Goal: Task Accomplishment & Management: Use online tool/utility

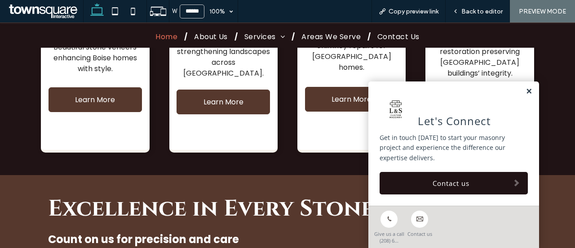
click at [526, 91] on link at bounding box center [529, 92] width 7 height 8
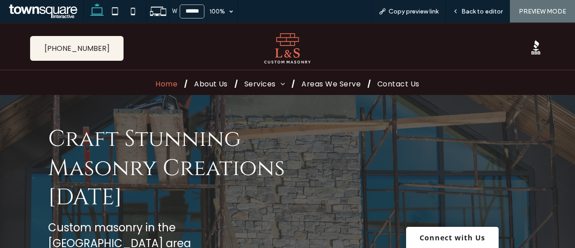
click at [231, 178] on span "Craft Stunning Masonry Creations Today" at bounding box center [166, 168] width 237 height 89
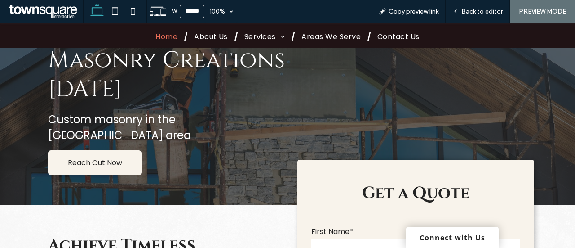
scroll to position [61, 0]
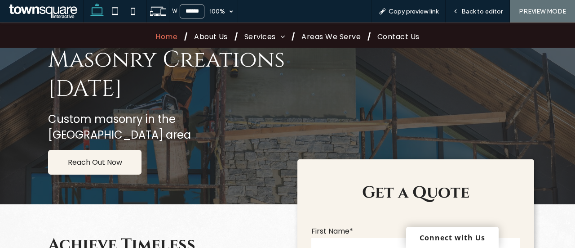
click at [460, 115] on div at bounding box center [423, 95] width 221 height 173
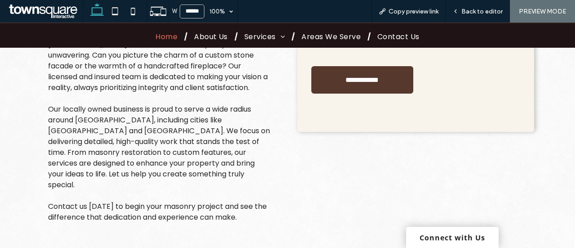
scroll to position [411, 0]
click at [513, 133] on div "**********" at bounding box center [415, 53] width 237 height 352
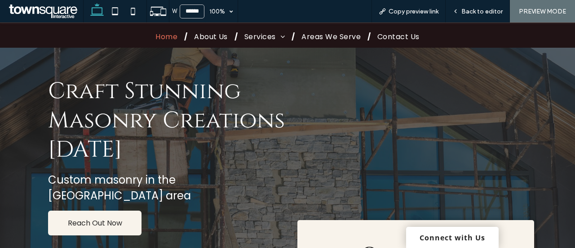
scroll to position [0, 0]
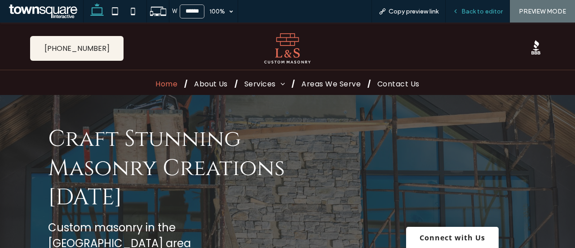
click at [490, 14] on span "Back to editor" at bounding box center [482, 12] width 41 height 8
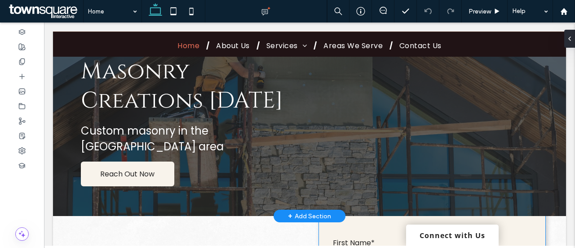
scroll to position [59, 0]
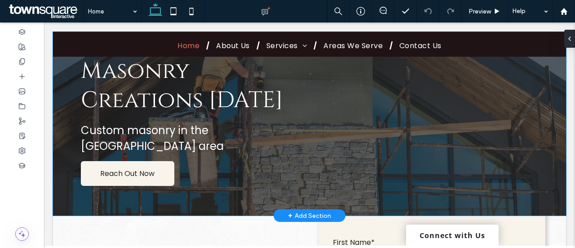
click at [242, 184] on div "Craft Stunning Masonry Creations Today Custom masonry in the Meridian area Reac…" at bounding box center [309, 107] width 513 height 218
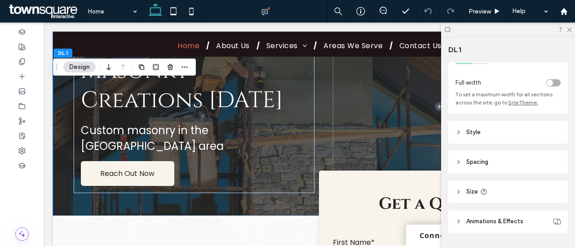
scroll to position [40, 0]
click at [488, 146] on div "Layout Full width To set a maximum width for all sections across the site, go t…" at bounding box center [510, 153] width 125 height 182
click at [484, 138] on header "Style" at bounding box center [508, 131] width 120 height 22
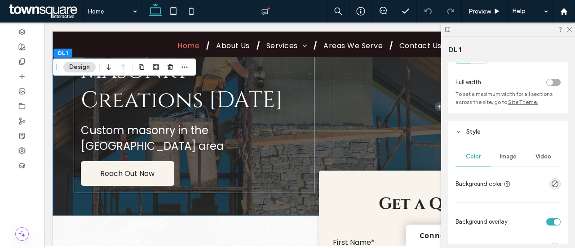
click at [503, 150] on div "Image" at bounding box center [508, 156] width 35 height 20
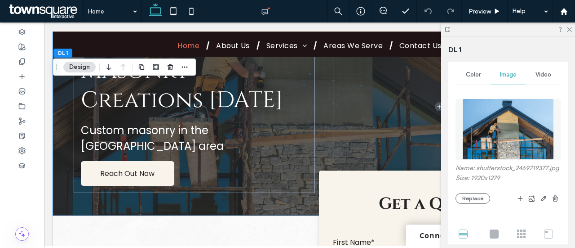
scroll to position [123, 0]
click at [482, 203] on button "Replace" at bounding box center [473, 197] width 35 height 11
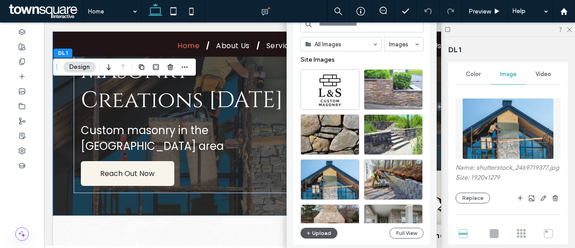
click at [330, 233] on button "Upload" at bounding box center [319, 232] width 37 height 11
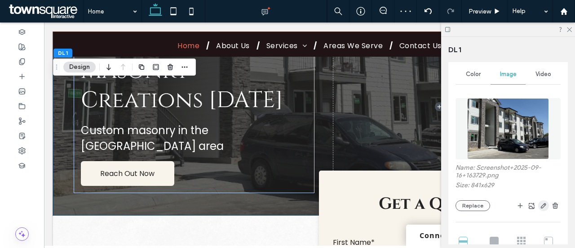
click at [540, 204] on icon "button" at bounding box center [543, 205] width 7 height 7
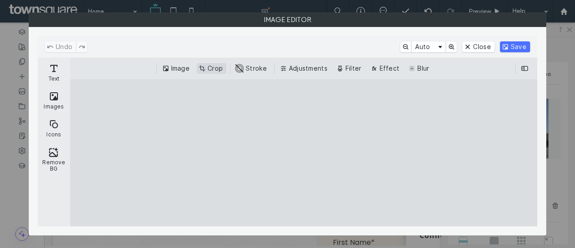
click at [210, 72] on div "Image Crop #ABABAB Stroke Adjustments Filter Effect Blur" at bounding box center [303, 69] width 467 height 22
click at [214, 67] on button "Crop" at bounding box center [212, 68] width 30 height 11
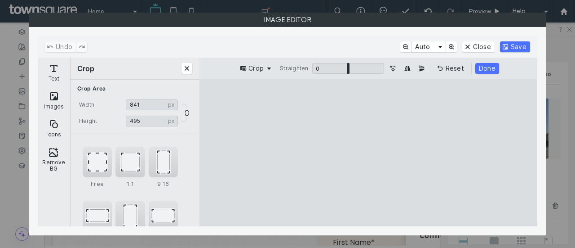
type input "***"
drag, startPoint x: 368, startPoint y: 211, endPoint x: 368, endPoint y: 183, distance: 27.9
click at [368, 152] on cesdk-canvas "Editor canvas" at bounding box center [368, 152] width 0 height 0
click at [489, 71] on button "Done" at bounding box center [487, 68] width 24 height 11
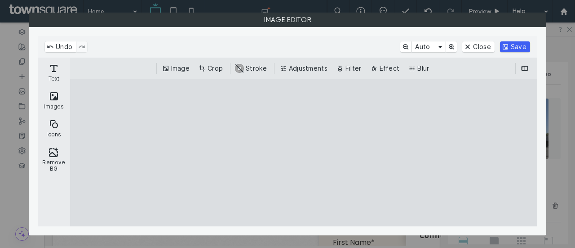
click at [511, 43] on button "Save" at bounding box center [515, 46] width 30 height 11
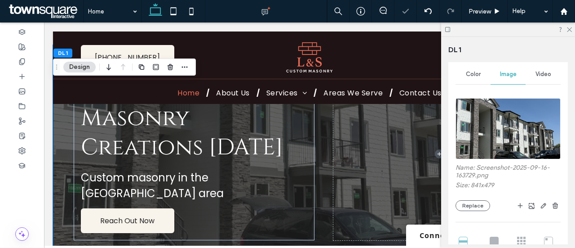
scroll to position [0, 0]
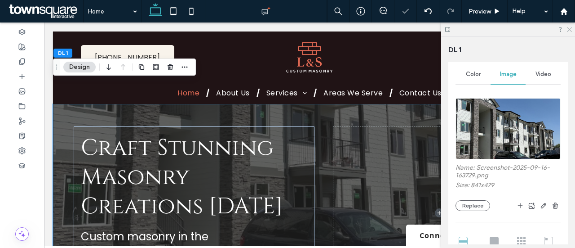
click at [572, 29] on icon at bounding box center [569, 29] width 6 height 6
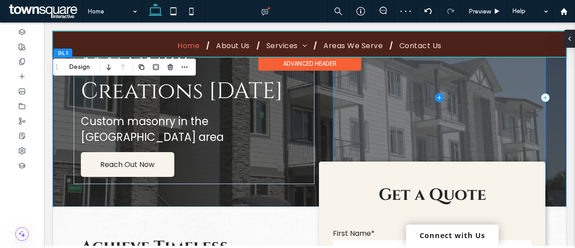
scroll to position [67, 0]
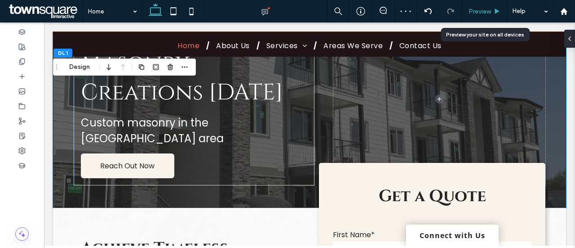
click at [481, 18] on div "Preview" at bounding box center [485, 11] width 46 height 22
click at [485, 12] on span "Preview" at bounding box center [480, 12] width 22 height 8
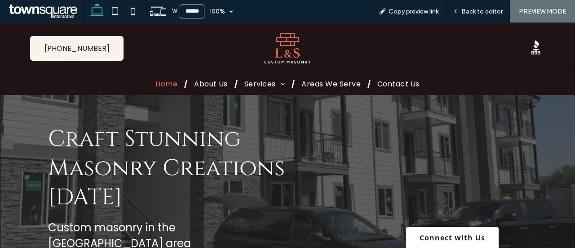
scroll to position [24, 0]
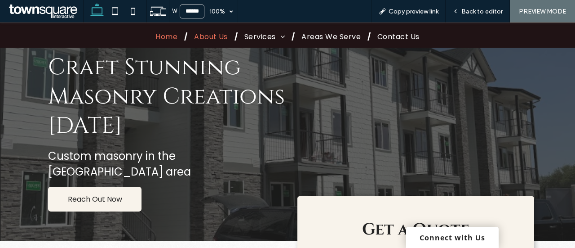
click at [209, 39] on span "About Us" at bounding box center [211, 36] width 34 height 11
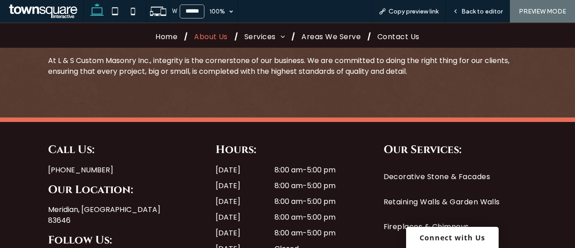
scroll to position [410, 0]
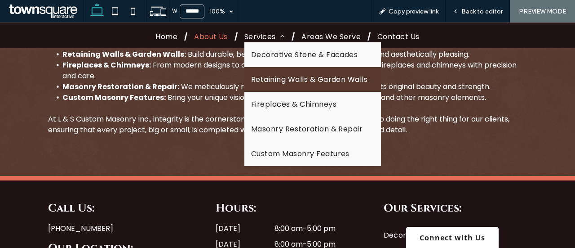
click at [271, 81] on span "Retaining Walls & Garden Walls" at bounding box center [309, 79] width 116 height 11
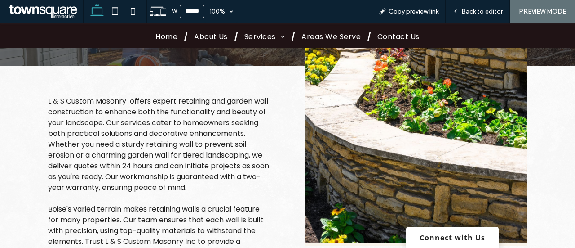
scroll to position [170, 0]
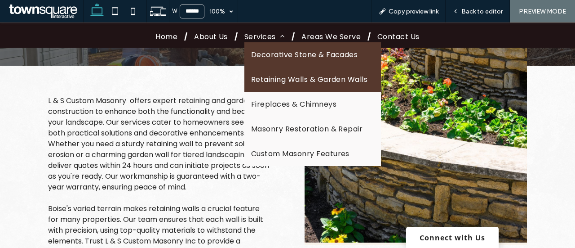
click at [295, 53] on span "Decorative Stone & Facades" at bounding box center [304, 54] width 107 height 11
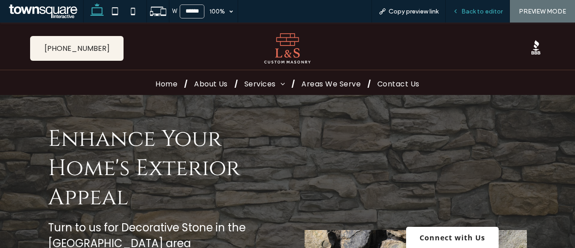
click at [488, 10] on span "Back to editor" at bounding box center [482, 12] width 41 height 8
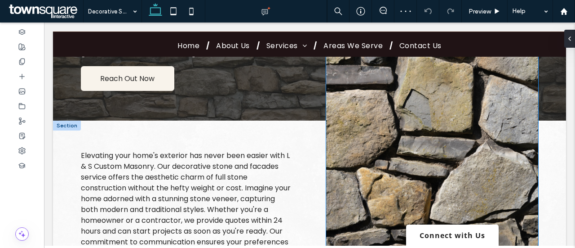
scroll to position [188, 0]
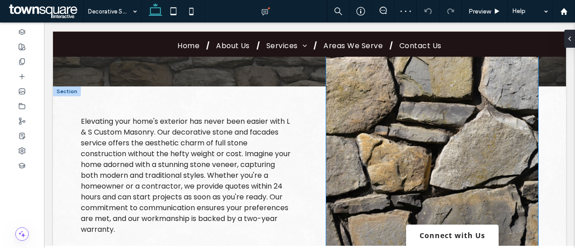
click at [420, 160] on img at bounding box center [432, 131] width 212 height 262
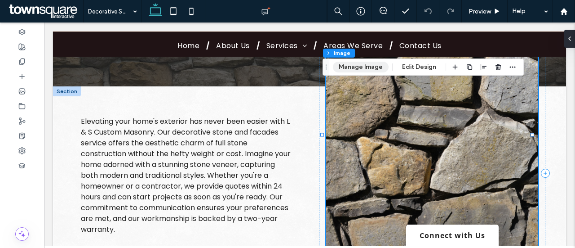
click at [354, 66] on button "Manage Image" at bounding box center [361, 67] width 56 height 11
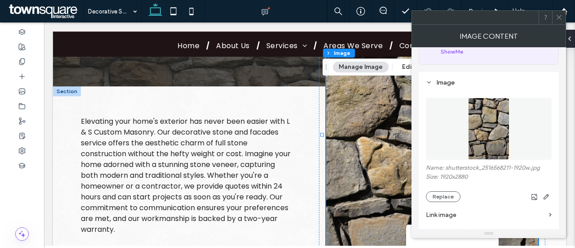
scroll to position [61, 0]
click at [444, 198] on button "Replace" at bounding box center [443, 196] width 35 height 11
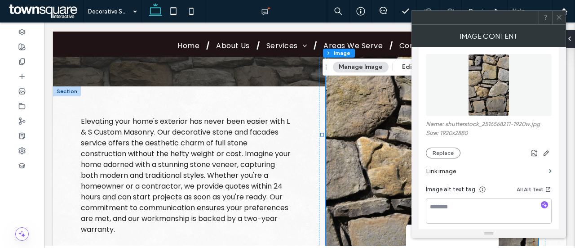
scroll to position [110, 0]
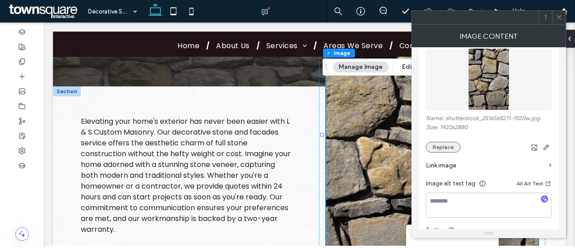
click at [452, 145] on button "Replace" at bounding box center [443, 147] width 35 height 11
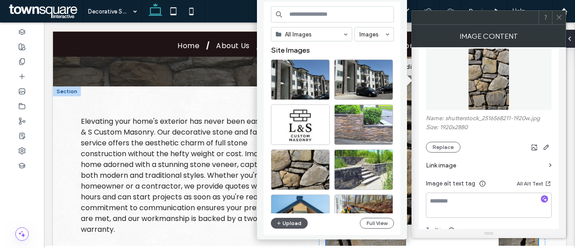
click at [289, 220] on button "Upload" at bounding box center [289, 223] width 37 height 11
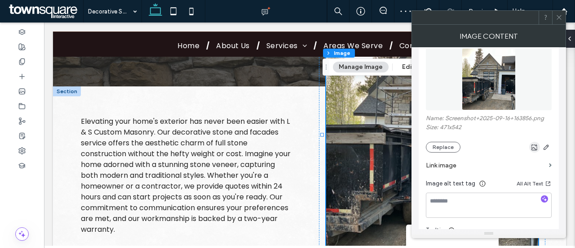
click at [538, 148] on span "button" at bounding box center [534, 147] width 11 height 11
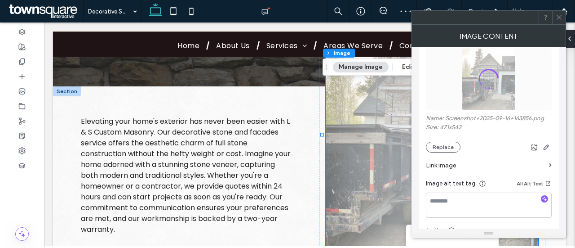
click at [548, 146] on use "button" at bounding box center [546, 146] width 5 height 5
click at [560, 14] on icon at bounding box center [559, 17] width 7 height 7
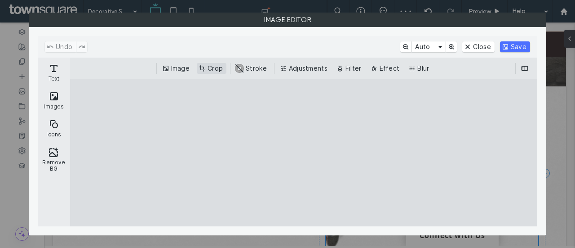
click at [204, 68] on button "Crop" at bounding box center [212, 68] width 30 height 11
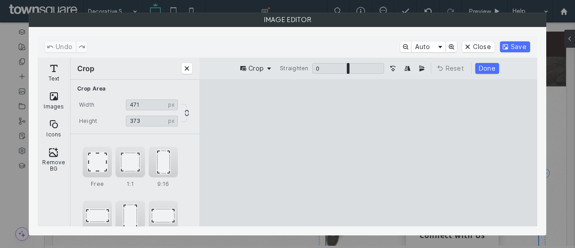
type input "***"
drag, startPoint x: 368, startPoint y: 212, endPoint x: 348, endPoint y: 172, distance: 44.4
click at [368, 152] on cesdk-canvas "Editor canvas" at bounding box center [368, 152] width 0 height 0
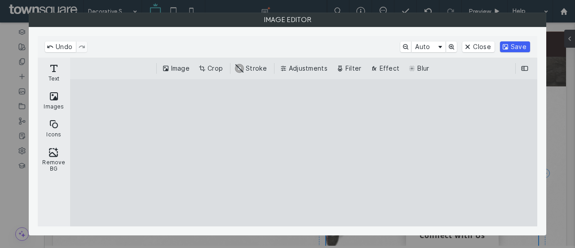
click at [522, 47] on button "Save" at bounding box center [515, 46] width 30 height 11
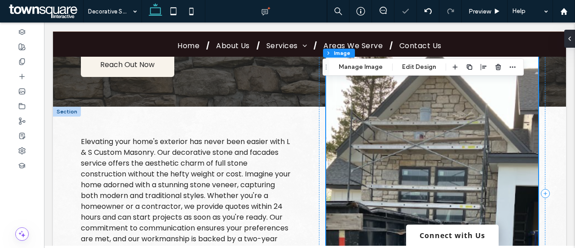
scroll to position [167, 0]
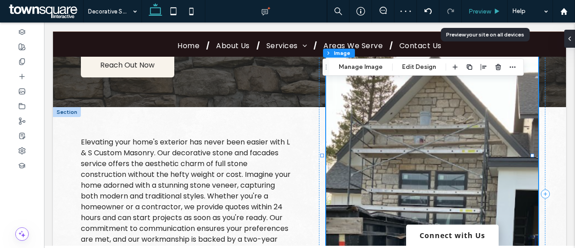
click at [485, 11] on span "Preview" at bounding box center [480, 12] width 22 height 8
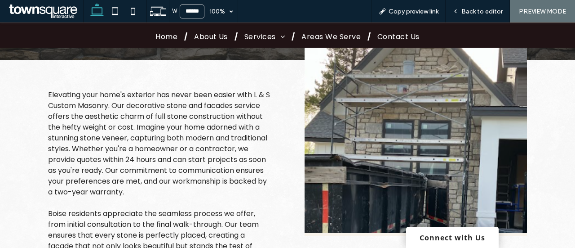
scroll to position [206, 0]
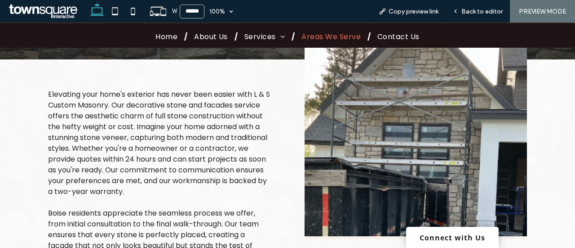
click at [346, 36] on span "Areas We Serve" at bounding box center [331, 36] width 59 height 11
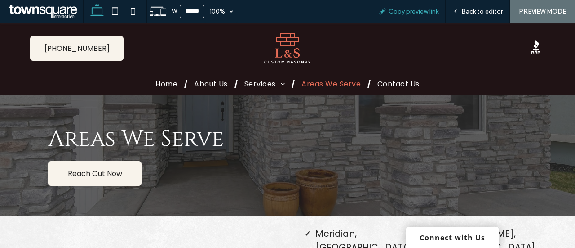
click at [428, 11] on span "Copy preview link" at bounding box center [414, 12] width 50 height 8
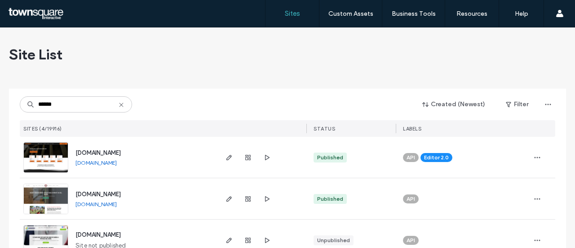
type input "******"
click at [121, 152] on span "www.elpasohighschoolalumnimuseum.com" at bounding box center [97, 152] width 45 height 7
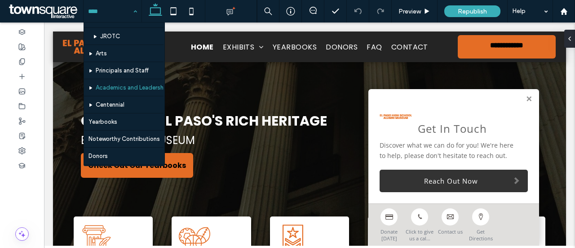
scroll to position [96, 0]
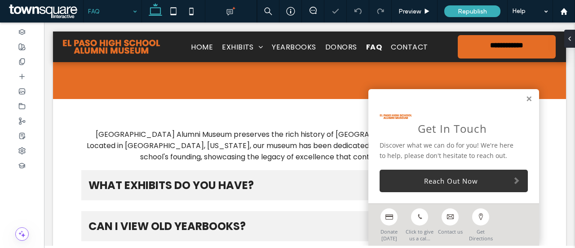
scroll to position [83, 0]
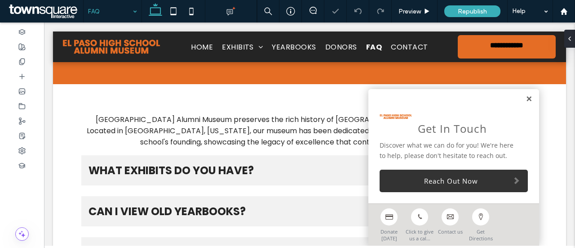
click at [526, 99] on link at bounding box center [529, 99] width 7 height 8
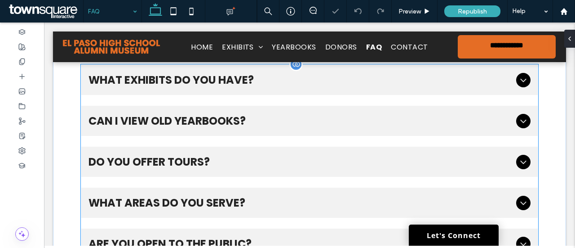
scroll to position [175, 0]
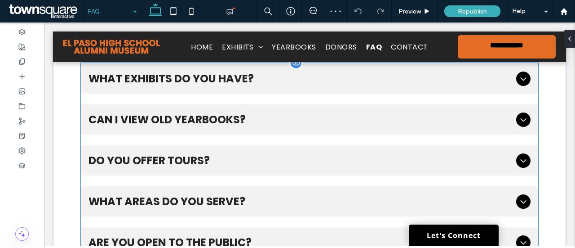
click at [193, 156] on span "Do you offer tours?" at bounding box center [301, 160] width 425 height 16
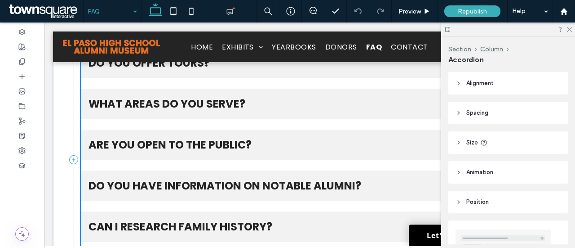
scroll to position [84, 0]
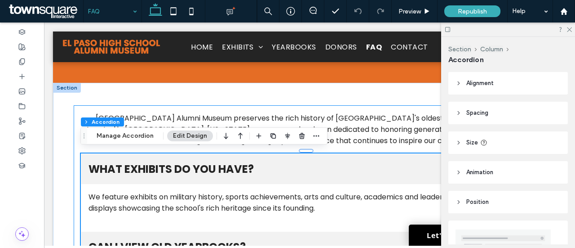
drag, startPoint x: 93, startPoint y: 122, endPoint x: 137, endPoint y: 142, distance: 48.5
click at [137, 142] on div "Section Column Accordion Manage Accordion Edit Design" at bounding box center [203, 135] width 247 height 17
click at [134, 138] on button "Manage Accordion" at bounding box center [125, 135] width 69 height 11
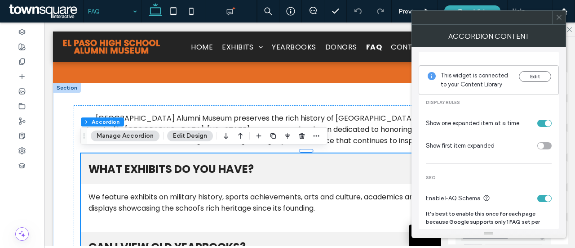
click at [560, 15] on icon at bounding box center [559, 17] width 7 height 7
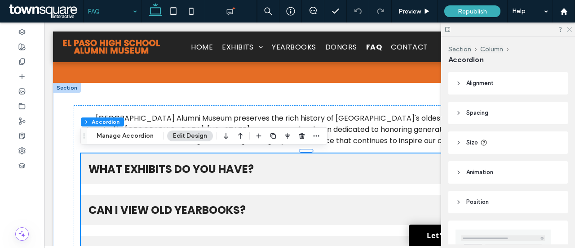
click at [570, 31] on icon at bounding box center [569, 29] width 6 height 6
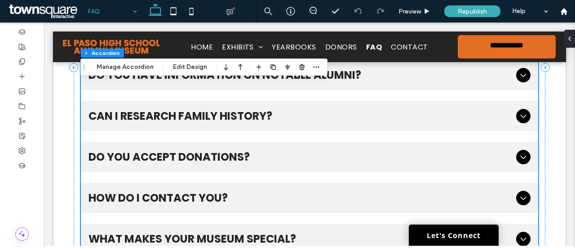
scroll to position [395, 0]
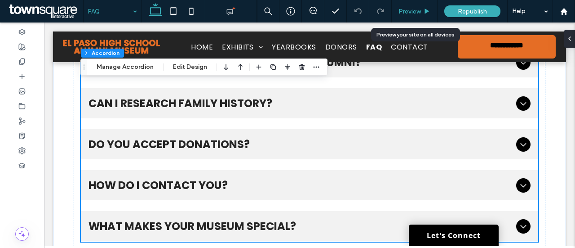
click at [415, 15] on div "Preview" at bounding box center [415, 11] width 46 height 22
click at [416, 9] on span "Preview" at bounding box center [410, 12] width 22 height 8
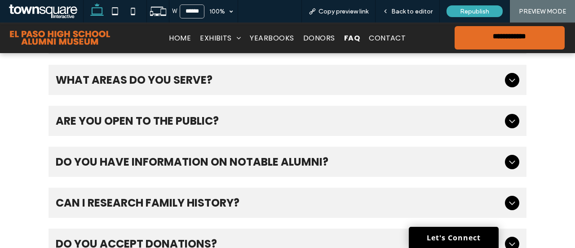
scroll to position [288, 0]
click at [182, 119] on span "Are you open to the public?" at bounding box center [279, 120] width 446 height 16
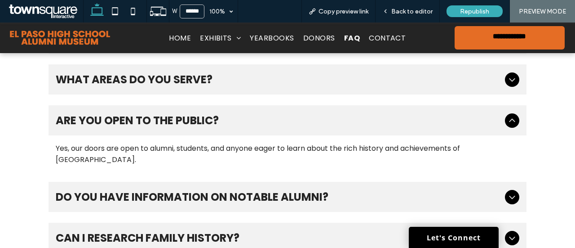
click at [319, 84] on span "What areas do you serve?" at bounding box center [279, 79] width 446 height 16
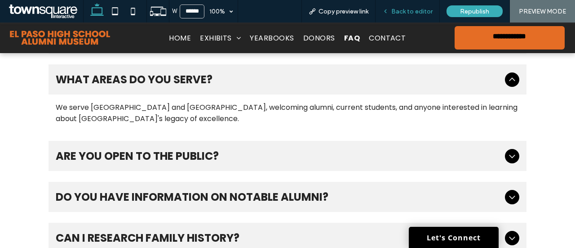
click at [413, 9] on span "Back to editor" at bounding box center [411, 12] width 41 height 8
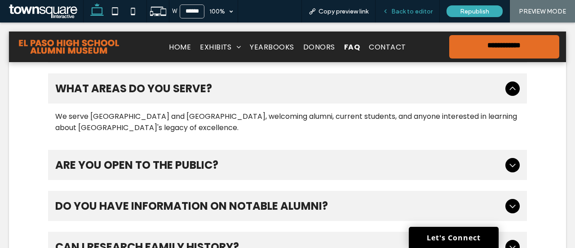
scroll to position [297, 0]
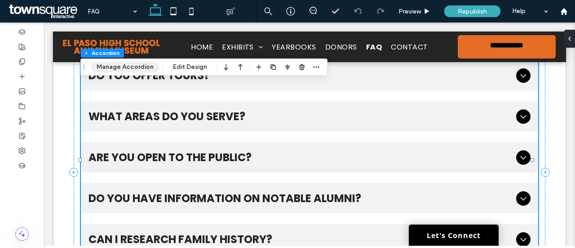
click at [130, 67] on button "Manage Accordion" at bounding box center [125, 67] width 69 height 11
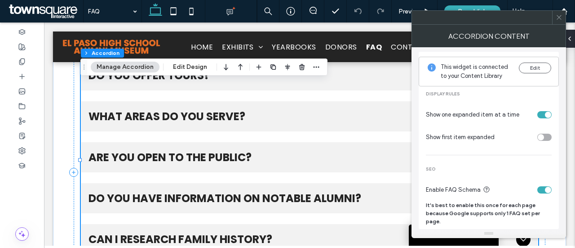
scroll to position [0, 0]
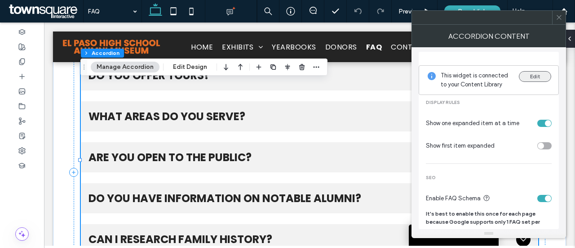
click at [531, 79] on button "Edit" at bounding box center [535, 76] width 32 height 11
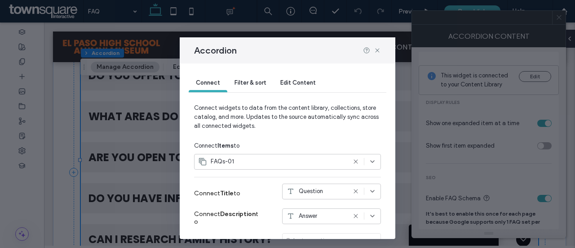
click at [262, 78] on div "Filter & sort" at bounding box center [250, 83] width 46 height 18
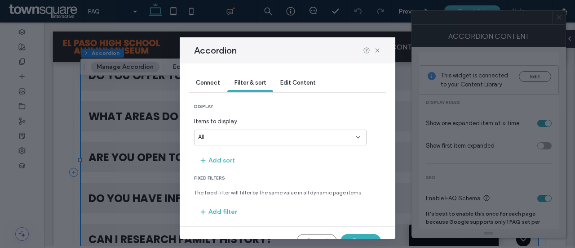
click at [213, 84] on span "Connect" at bounding box center [208, 82] width 24 height 7
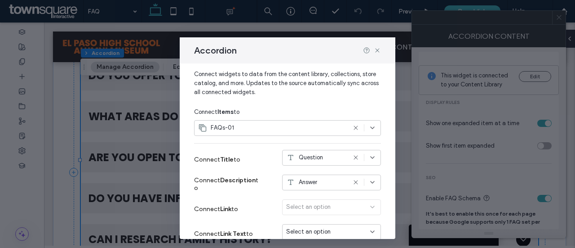
scroll to position [34, 0]
click at [382, 53] on div "Accordion" at bounding box center [288, 50] width 216 height 26
click at [377, 52] on icon at bounding box center [377, 50] width 7 height 7
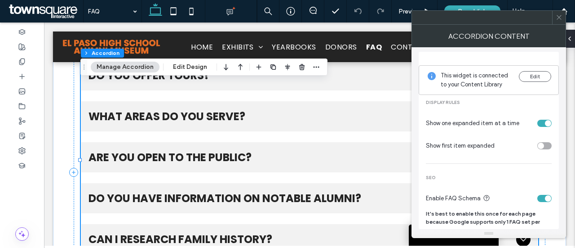
click at [88, 27] on body "**********" at bounding box center [309, 136] width 531 height 820
click at [559, 20] on span at bounding box center [559, 17] width 7 height 13
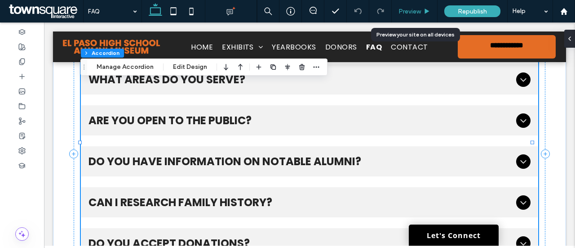
click at [398, 7] on div "Preview" at bounding box center [415, 11] width 46 height 22
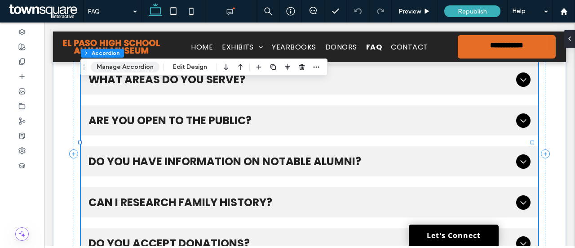
click at [141, 68] on button "Manage Accordion" at bounding box center [125, 67] width 69 height 11
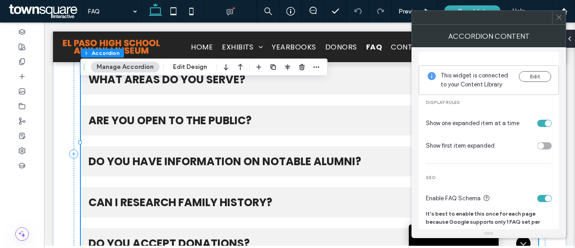
scroll to position [9, 0]
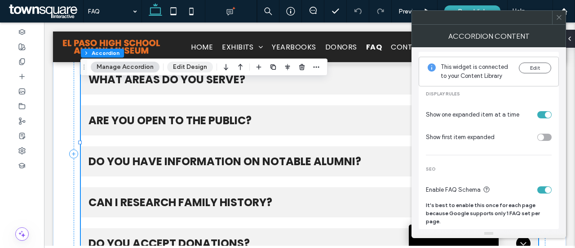
click at [198, 65] on button "Edit Design" at bounding box center [190, 67] width 46 height 11
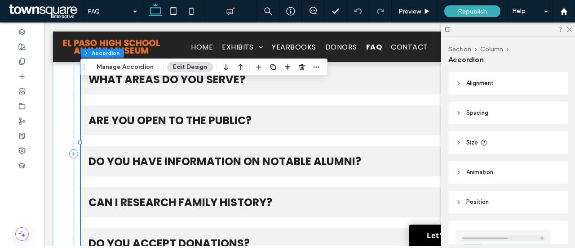
click at [109, 85] on span "What areas do you serve?" at bounding box center [301, 79] width 425 height 16
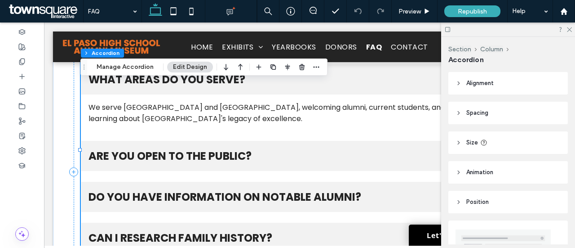
click at [109, 85] on span "What areas do you serve?" at bounding box center [301, 79] width 425 height 16
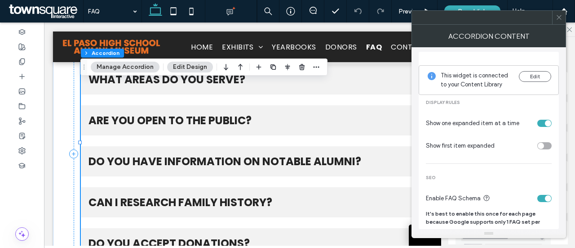
click at [110, 84] on span "What areas do you serve?" at bounding box center [301, 79] width 425 height 16
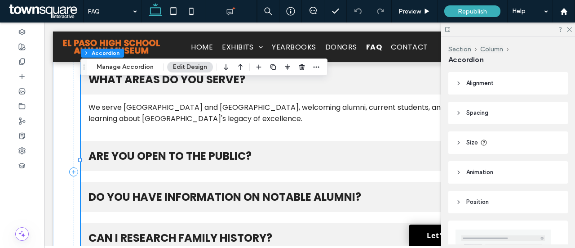
click at [110, 84] on span "What areas do you serve?" at bounding box center [301, 79] width 425 height 16
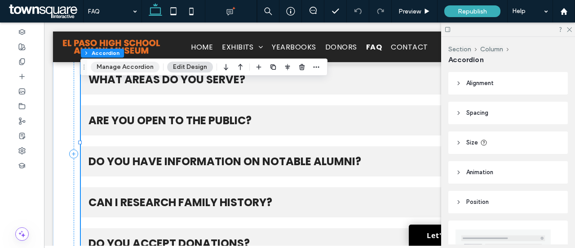
click at [142, 66] on button "Manage Accordion" at bounding box center [125, 67] width 69 height 11
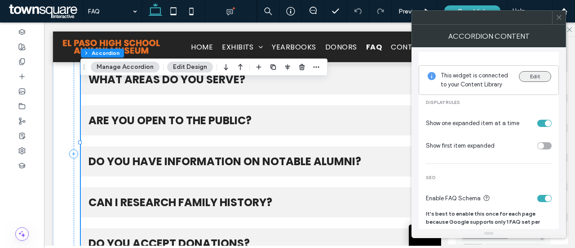
click at [530, 73] on button "Edit" at bounding box center [535, 76] width 32 height 11
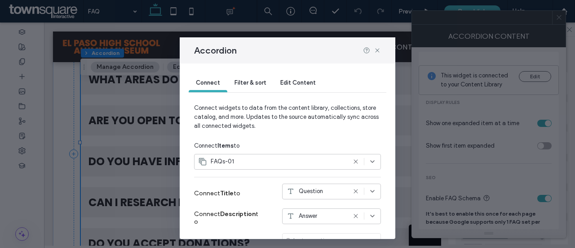
scroll to position [36, 0]
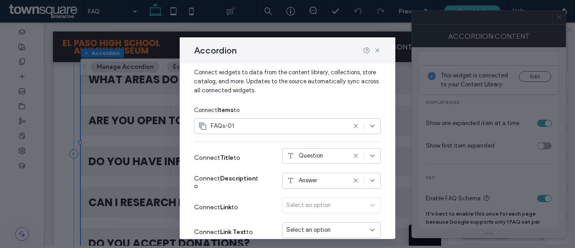
click at [257, 122] on div "FAQs-01" at bounding box center [272, 125] width 148 height 9
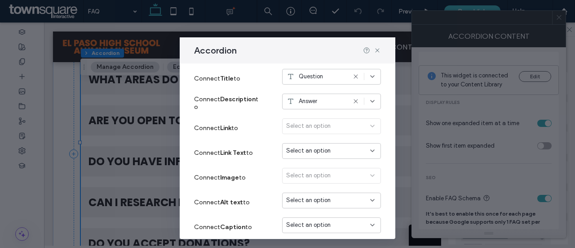
scroll to position [151, 0]
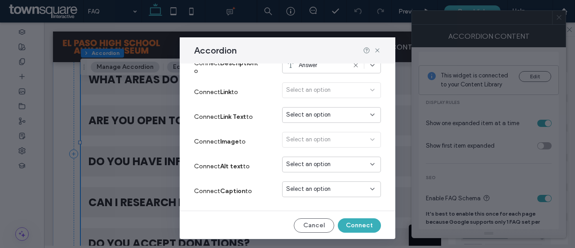
click at [231, 168] on strong "Alt text" at bounding box center [231, 166] width 23 height 8
click at [302, 223] on button "Cancel" at bounding box center [314, 225] width 40 height 14
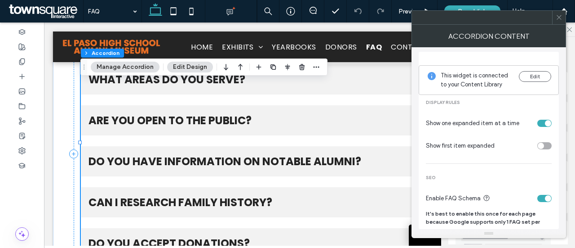
click at [155, 114] on span "Are you open to the public?" at bounding box center [301, 120] width 425 height 16
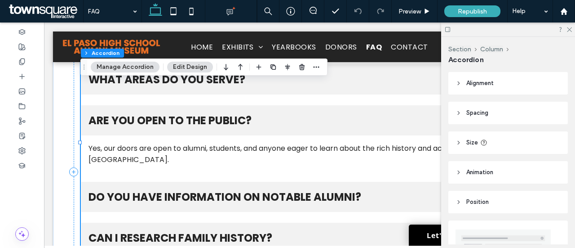
click at [155, 114] on span "Are you open to the public?" at bounding box center [301, 120] width 425 height 16
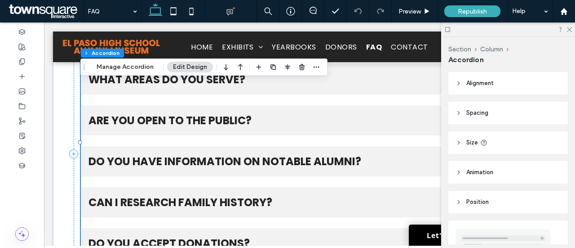
click at [200, 92] on div "What areas do you serve?" at bounding box center [309, 79] width 457 height 30
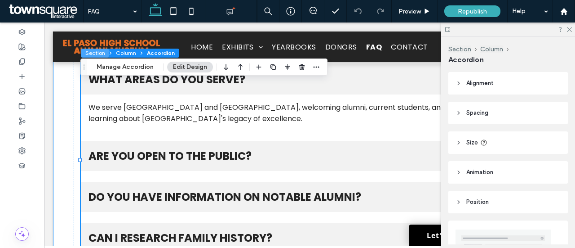
click at [101, 53] on button "Section" at bounding box center [95, 53] width 28 height 9
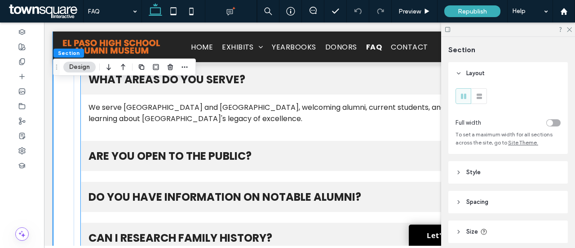
click at [156, 101] on div "We serve El Paso and Horizon City, welcoming alumni, current students, and anyo…" at bounding box center [309, 112] width 457 height 37
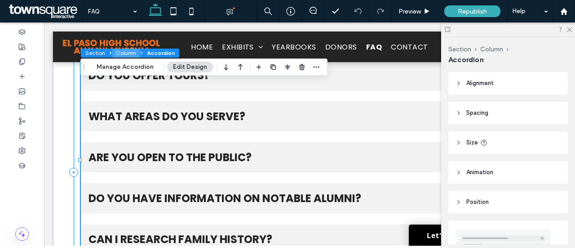
click at [131, 52] on button "Column" at bounding box center [125, 53] width 27 height 9
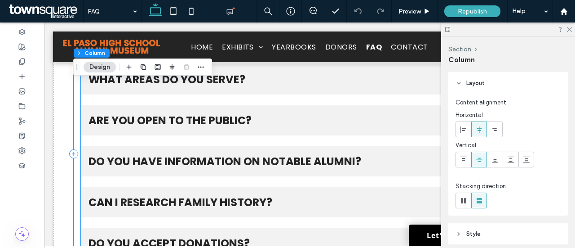
click at [197, 126] on span "Are you open to the public?" at bounding box center [301, 120] width 425 height 16
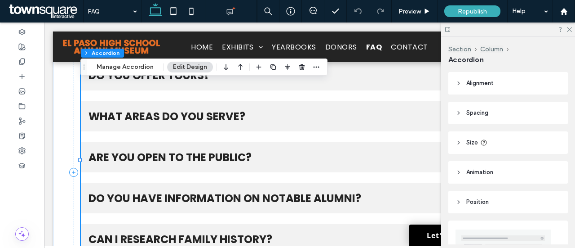
click at [167, 149] on span "Are you open to the public?" at bounding box center [301, 157] width 425 height 16
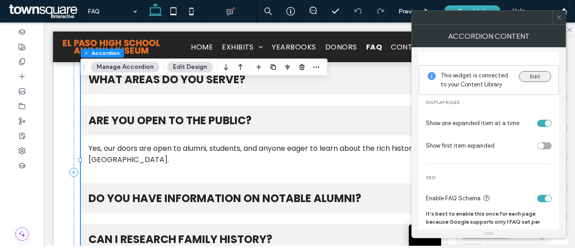
click at [519, 74] on button "Edit" at bounding box center [535, 76] width 32 height 11
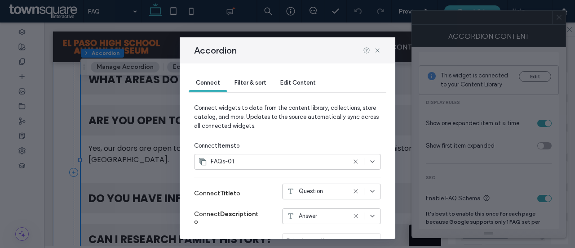
click at [308, 86] on span "Edit Content" at bounding box center [298, 82] width 36 height 7
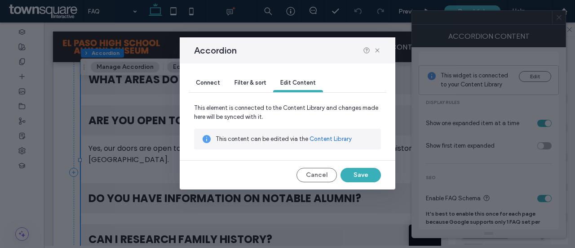
click at [328, 138] on link "Content Library" at bounding box center [331, 138] width 42 height 9
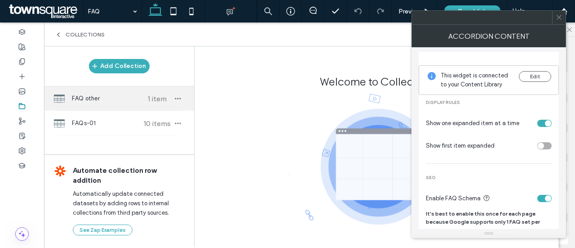
click at [125, 94] on span "FAQ other" at bounding box center [105, 98] width 67 height 9
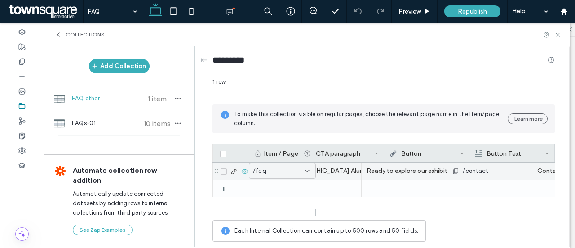
scroll to position [0, 219]
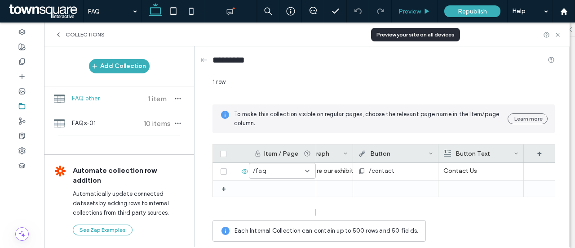
click at [415, 13] on span "Preview" at bounding box center [410, 12] width 22 height 8
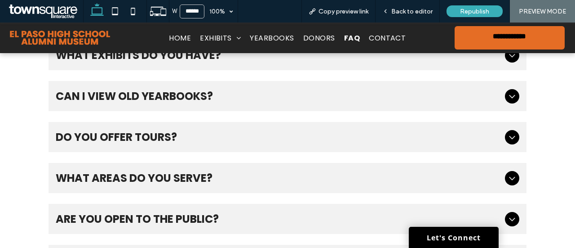
scroll to position [207, 0]
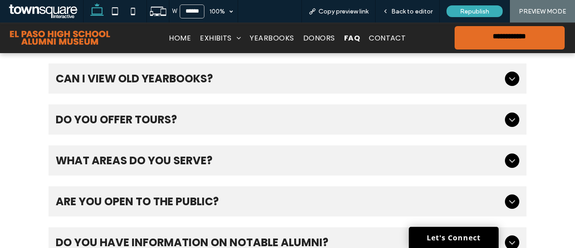
click at [266, 130] on div "Do you offer tours?" at bounding box center [288, 119] width 478 height 30
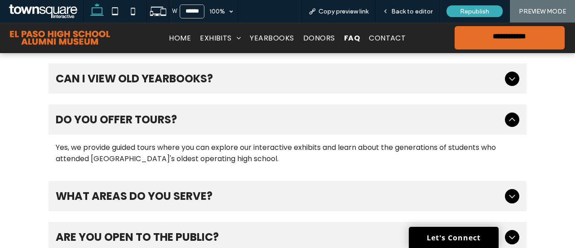
click at [242, 160] on div "Yes, we provide guided tours where you can explore our interactive exhibits and…" at bounding box center [288, 153] width 464 height 22
click at [421, 13] on span "Back to editor" at bounding box center [411, 12] width 41 height 8
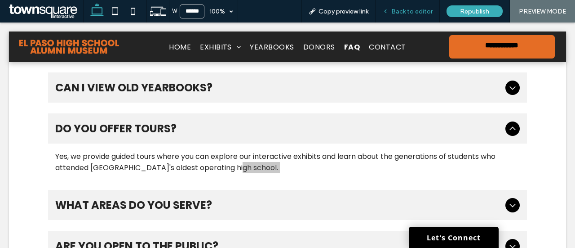
scroll to position [216, 0]
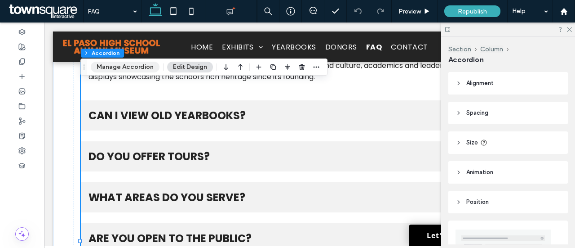
click at [147, 66] on button "Manage Accordion" at bounding box center [125, 67] width 69 height 11
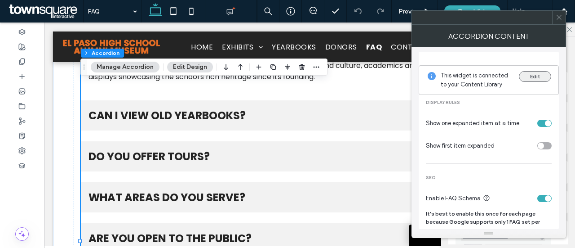
click at [536, 76] on button "Edit" at bounding box center [535, 76] width 32 height 11
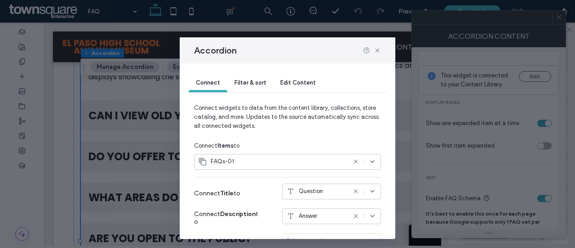
click at [255, 73] on div "Connect Filter & sort Edit Content" at bounding box center [288, 83] width 198 height 40
click at [253, 80] on span "Filter & sort" at bounding box center [250, 82] width 31 height 7
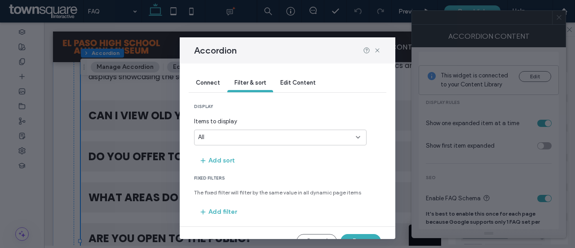
click at [293, 143] on div "All" at bounding box center [280, 137] width 173 height 16
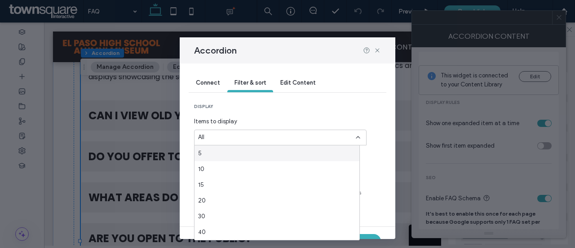
click at [282, 139] on div "All" at bounding box center [275, 137] width 154 height 9
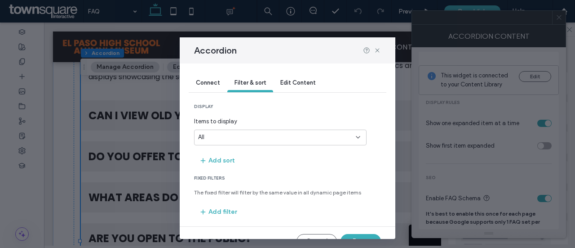
scroll to position [16, 0]
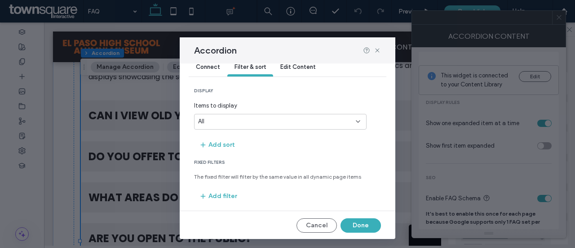
click at [307, 62] on div "Accordion" at bounding box center [288, 50] width 216 height 26
click at [298, 69] on span "Edit Content" at bounding box center [298, 66] width 36 height 7
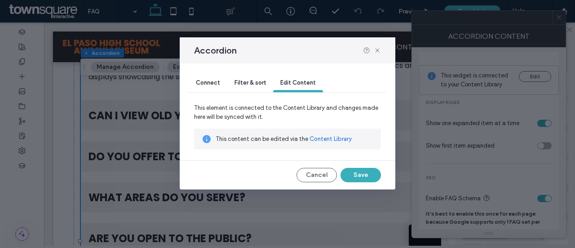
click at [322, 142] on link "Content Library" at bounding box center [331, 138] width 42 height 9
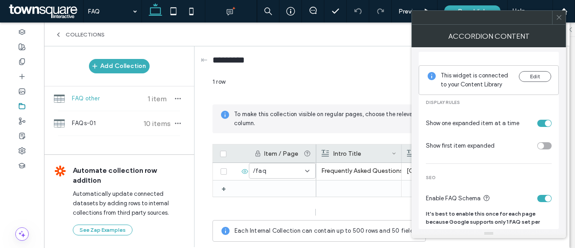
click at [60, 32] on icon at bounding box center [58, 34] width 7 height 7
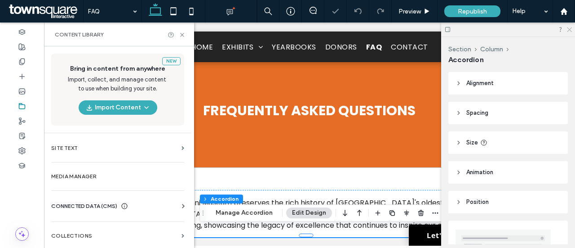
click at [565, 30] on div at bounding box center [508, 29] width 134 height 14
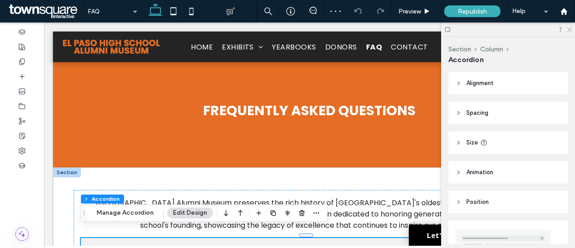
click at [571, 30] on icon at bounding box center [569, 29] width 6 height 6
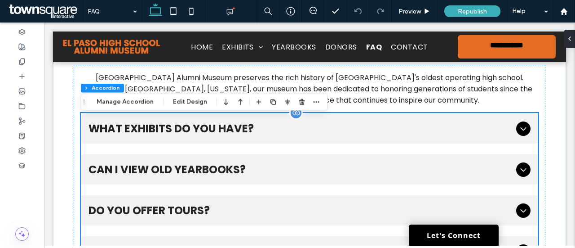
scroll to position [128, 0]
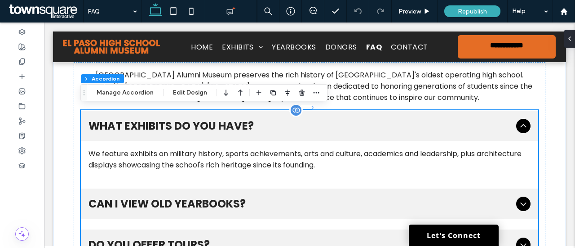
click at [292, 107] on div at bounding box center [295, 109] width 13 height 13
click at [128, 93] on button "Manage Accordion" at bounding box center [125, 92] width 69 height 11
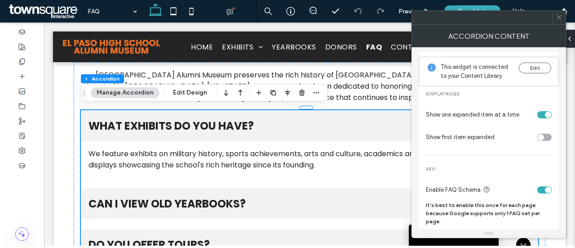
scroll to position [0, 0]
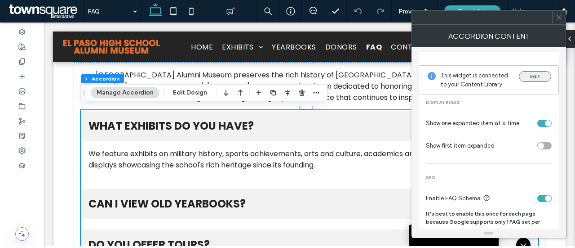
click at [525, 72] on button "Edit" at bounding box center [535, 76] width 32 height 11
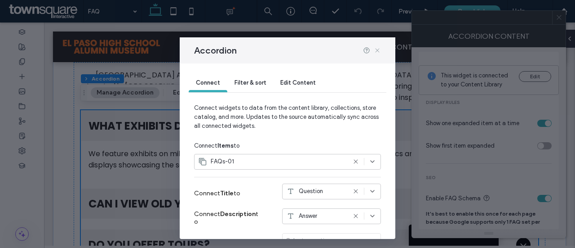
click at [379, 49] on icon at bounding box center [377, 50] width 7 height 7
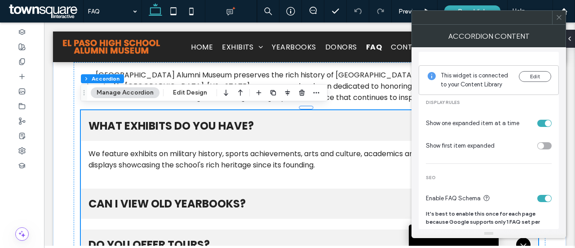
scroll to position [9, 0]
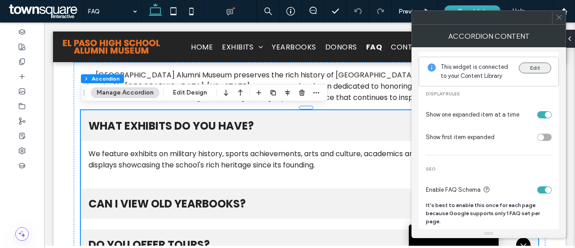
click at [529, 62] on button "Edit" at bounding box center [535, 67] width 32 height 11
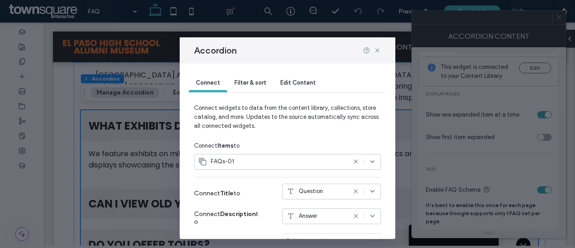
click at [303, 193] on span "Question" at bounding box center [311, 190] width 24 height 9
click at [294, 86] on div "Edit Content" at bounding box center [298, 83] width 50 height 18
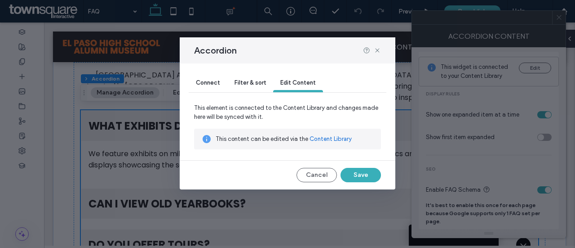
drag, startPoint x: 323, startPoint y: 134, endPoint x: 279, endPoint y: 112, distance: 49.2
click at [323, 134] on link "Content Library" at bounding box center [331, 138] width 42 height 9
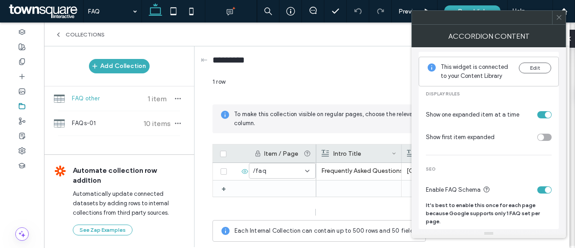
click at [560, 16] on icon at bounding box center [559, 17] width 7 height 7
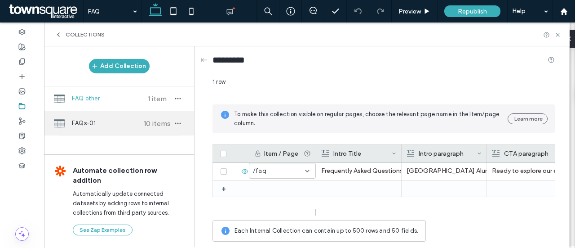
click at [149, 132] on div "FAQs-01 10 items" at bounding box center [119, 123] width 150 height 24
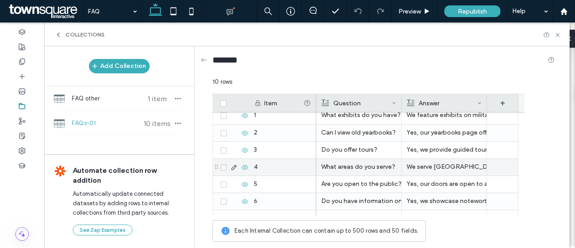
scroll to position [6, 0]
click at [431, 162] on div "We serve El Paso and Horizon City, welcoming alumni, current students, and anyo…" at bounding box center [444, 166] width 75 height 16
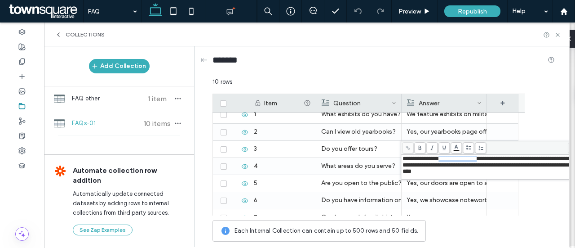
drag, startPoint x: 492, startPoint y: 157, endPoint x: 447, endPoint y: 156, distance: 44.5
click at [447, 156] on span "**********" at bounding box center [487, 164] width 169 height 18
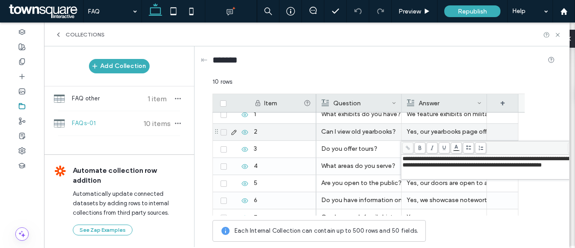
click at [480, 124] on div "Yes, our yearbooks page offers a digital journey through time with past edition…" at bounding box center [444, 132] width 75 height 16
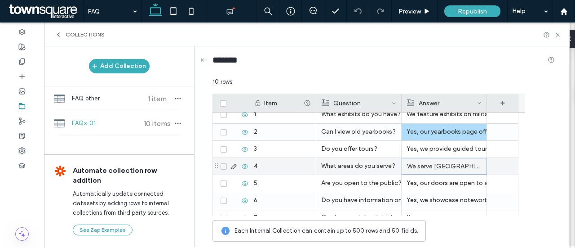
click at [457, 164] on p "We serve El Paso, welcoming alumni, current students, and anyone interested in …" at bounding box center [444, 166] width 75 height 16
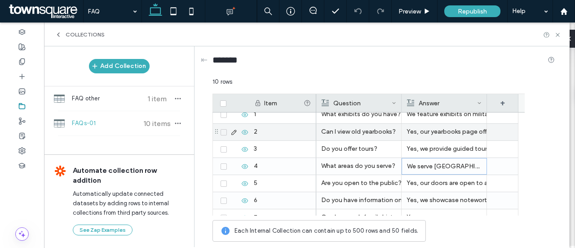
click at [446, 135] on div "Yes, our yearbooks page offers a digital journey through time with past edition…" at bounding box center [444, 132] width 75 height 16
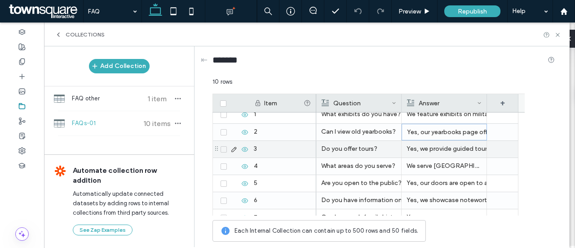
click at [440, 146] on div "Yes, we provide guided tours where you can explore our interactive exhibits and…" at bounding box center [444, 149] width 75 height 16
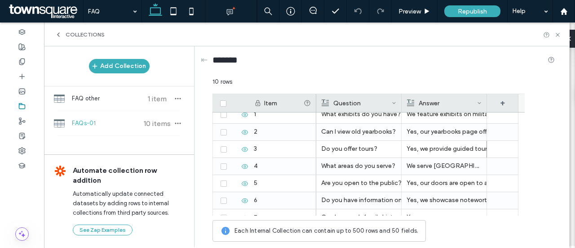
click at [494, 80] on div "10 rows" at bounding box center [384, 85] width 342 height 16
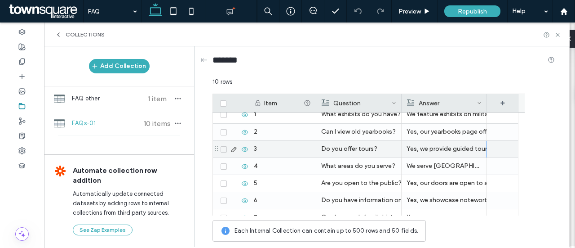
click at [428, 142] on div "Yes, we provide guided tours where you can explore our interactive exhibits and…" at bounding box center [444, 149] width 75 height 16
click at [428, 147] on div "Yes, we provide guided tours where you can explore our interactive exhibits and…" at bounding box center [444, 149] width 75 height 16
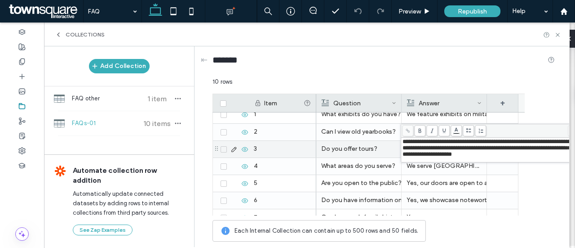
click at [404, 138] on span "**********" at bounding box center [487, 147] width 169 height 18
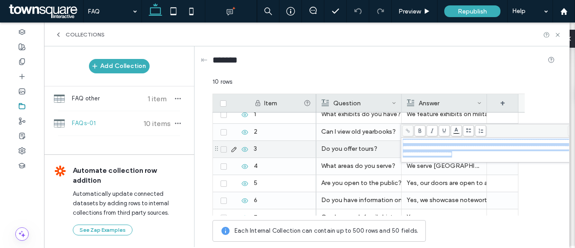
click at [404, 138] on span "**********" at bounding box center [487, 147] width 169 height 18
copy span "**********"
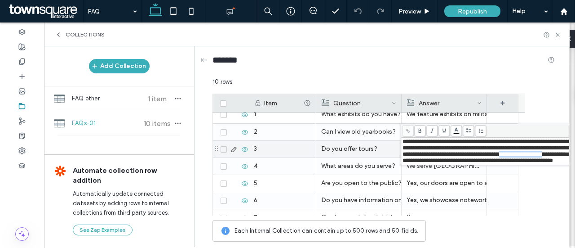
drag, startPoint x: 482, startPoint y: 164, endPoint x: 428, endPoint y: 165, distance: 54.4
click at [428, 163] on span "**********" at bounding box center [487, 150] width 169 height 25
click at [511, 160] on span "**********" at bounding box center [489, 157] width 173 height 12
click at [385, 155] on div "Do you offer tours?" at bounding box center [358, 149] width 75 height 16
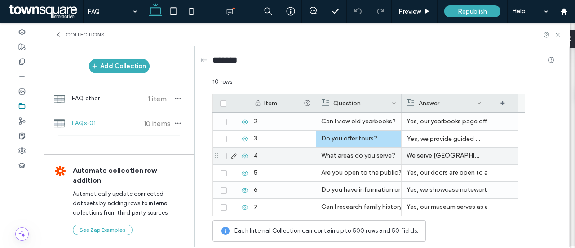
scroll to position [19, 0]
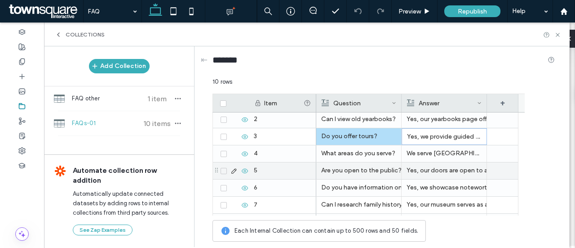
click at [446, 165] on div "Yes, our doors are open to alumni, students, and anyone eager to learn about th…" at bounding box center [444, 170] width 75 height 16
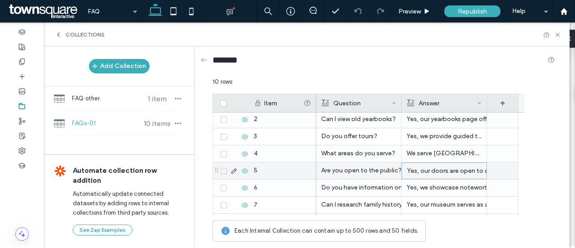
click at [446, 165] on div "Yes, our doors are open to alumni, students, and anyone eager to learn about th…" at bounding box center [444, 171] width 75 height 16
click at [438, 166] on div "Yes, our doors are open to alumni, students, and anyone eager to learn about th…" at bounding box center [444, 171] width 75 height 16
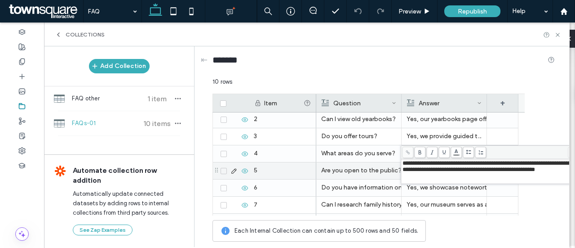
click at [451, 164] on span "**********" at bounding box center [487, 166] width 169 height 12
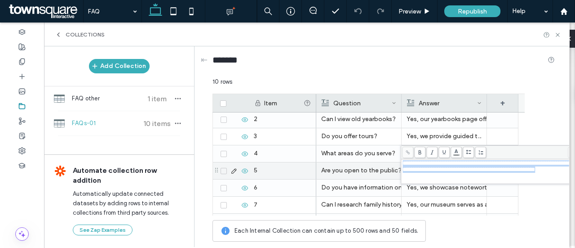
click at [451, 164] on span "**********" at bounding box center [487, 166] width 169 height 12
copy span "**********"
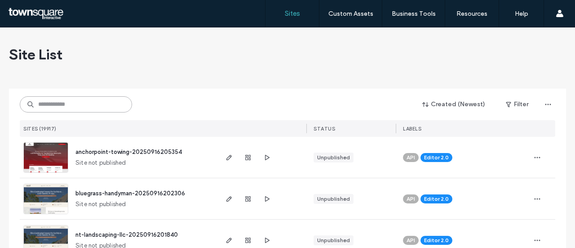
click at [100, 97] on input at bounding box center [76, 104] width 112 height 16
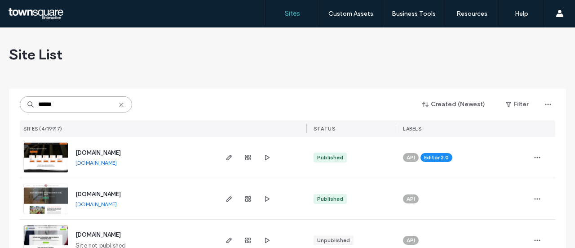
type input "******"
click at [109, 155] on span "www.elpasohighschoolalumnimuseum.com" at bounding box center [97, 152] width 45 height 7
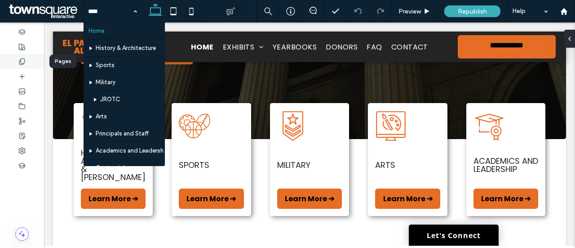
click at [25, 63] on icon at bounding box center [21, 61] width 7 height 7
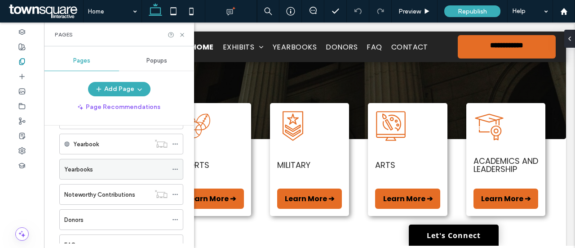
scroll to position [106, 0]
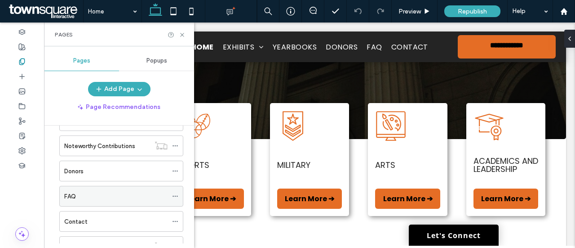
click at [89, 186] on div "FAQ" at bounding box center [115, 196] width 103 height 20
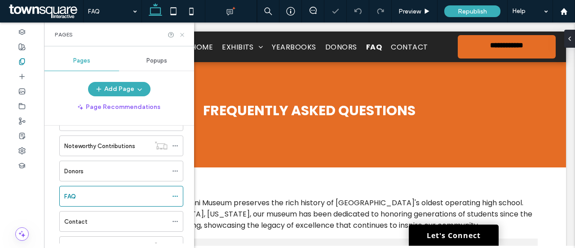
click at [185, 37] on icon at bounding box center [182, 34] width 7 height 7
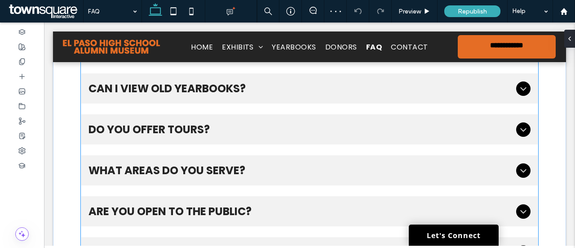
scroll to position [207, 0]
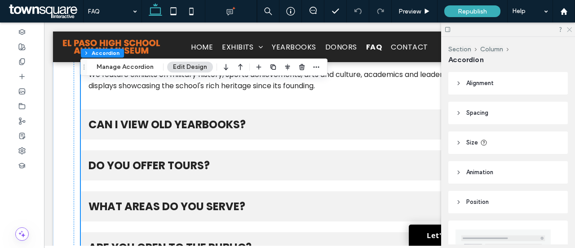
click at [572, 30] on icon at bounding box center [569, 29] width 6 height 6
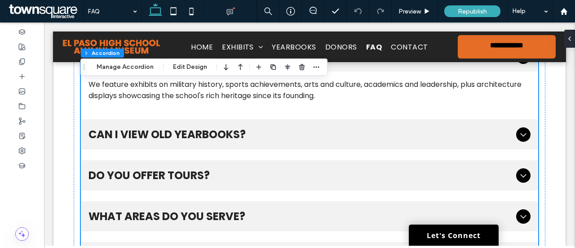
scroll to position [189, 0]
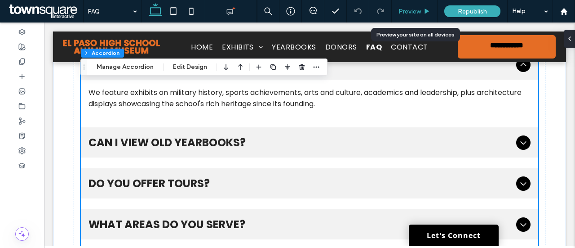
click at [424, 7] on div "Preview" at bounding box center [415, 11] width 46 height 22
click at [413, 4] on div "Preview" at bounding box center [415, 11] width 46 height 22
click at [413, 11] on span "Preview" at bounding box center [410, 12] width 22 height 8
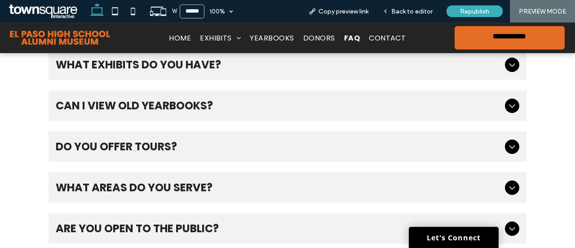
click at [162, 144] on span "Do you offer tours?" at bounding box center [279, 146] width 446 height 16
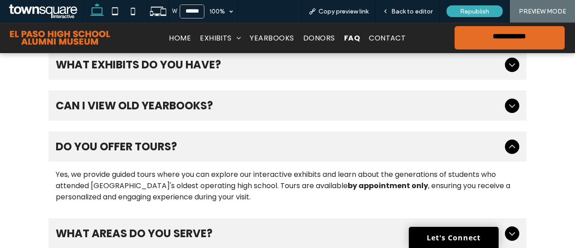
click at [162, 144] on span "Do you offer tours?" at bounding box center [279, 146] width 446 height 16
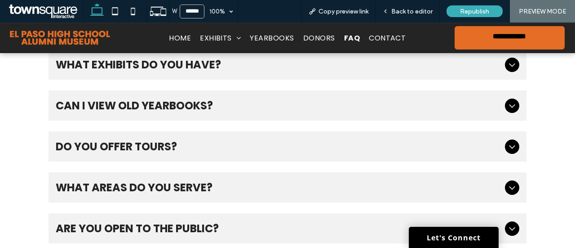
click at [188, 101] on span "Can I view old yearbooks?" at bounding box center [279, 106] width 446 height 16
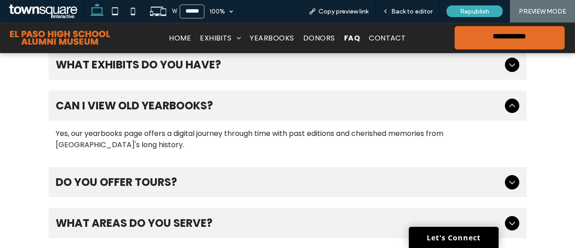
click at [188, 101] on span "Can I view old yearbooks?" at bounding box center [279, 106] width 446 height 16
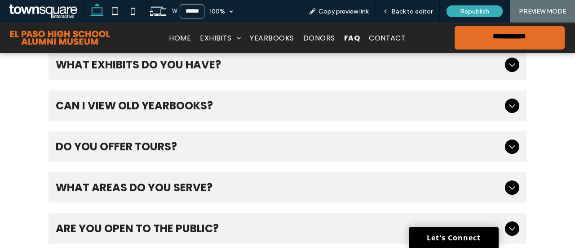
click at [189, 111] on span "Can I view old yearbooks?" at bounding box center [279, 106] width 446 height 16
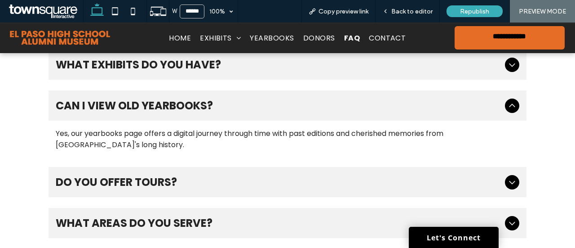
click at [189, 111] on span "Can I view old yearbooks?" at bounding box center [279, 106] width 446 height 16
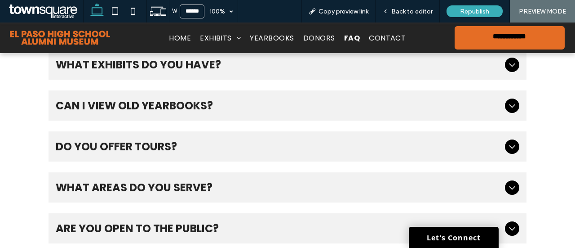
scroll to position [149, 0]
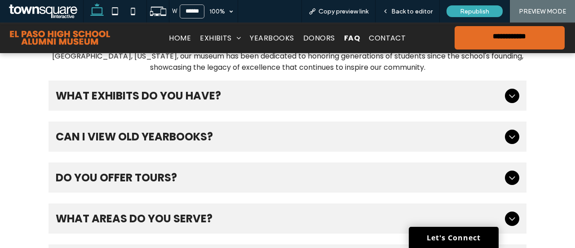
click at [173, 103] on div "What exhibits do you have?" at bounding box center [288, 95] width 478 height 30
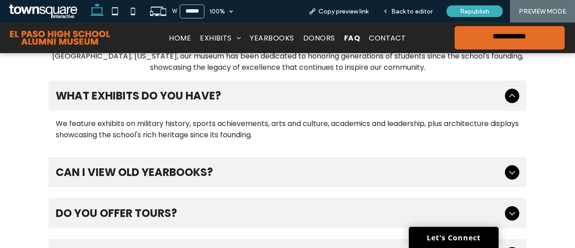
click at [173, 103] on div "What exhibits do you have?" at bounding box center [288, 95] width 478 height 30
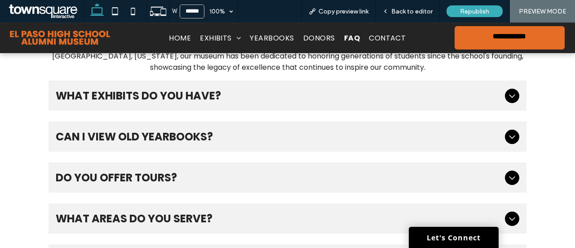
click at [145, 203] on div "What areas do you serve?" at bounding box center [288, 218] width 478 height 30
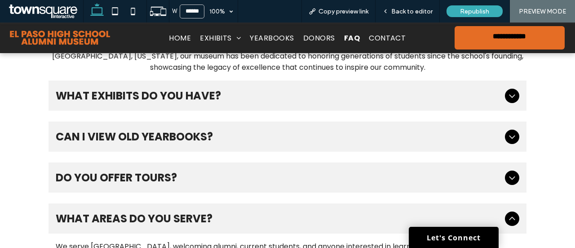
click at [145, 180] on span "Do you offer tours?" at bounding box center [279, 177] width 446 height 16
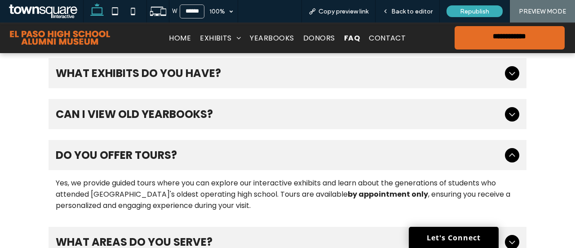
scroll to position [198, 0]
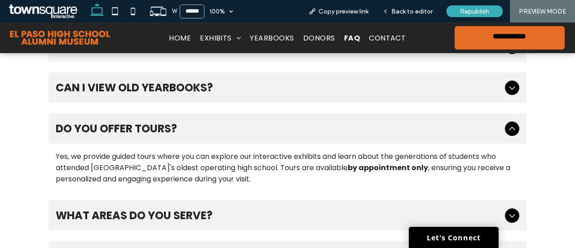
click at [177, 129] on span "Do you offer tours?" at bounding box center [279, 128] width 446 height 16
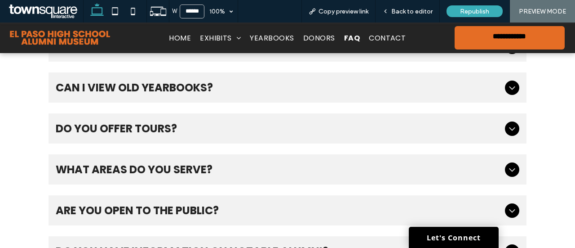
scroll to position [231, 0]
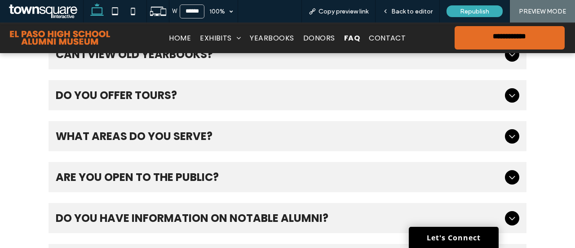
click at [169, 136] on span "What areas do you serve?" at bounding box center [279, 136] width 446 height 16
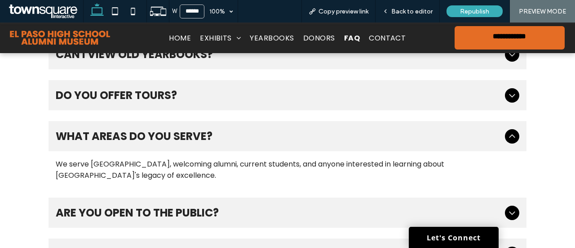
click at [169, 136] on span "What areas do you serve?" at bounding box center [279, 136] width 446 height 16
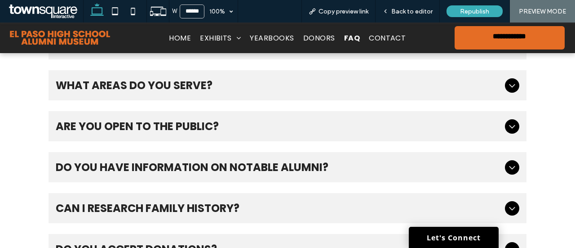
scroll to position [283, 0]
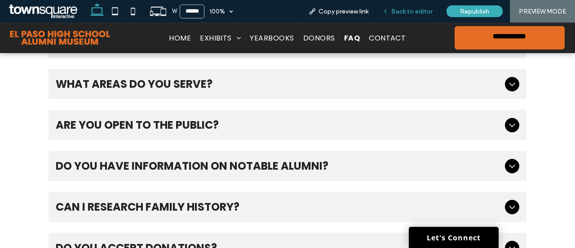
click at [414, 3] on div "Back to editor" at bounding box center [408, 11] width 64 height 22
click at [416, 13] on span "Back to editor" at bounding box center [411, 12] width 41 height 8
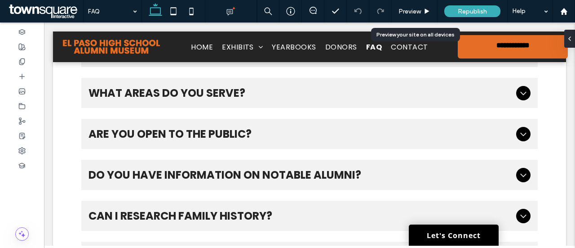
scroll to position [292, 0]
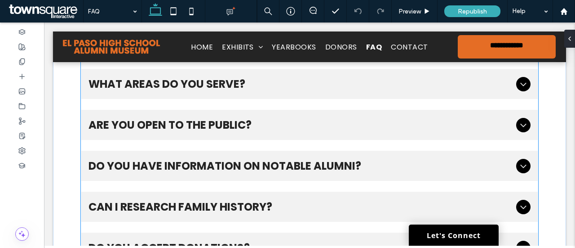
click at [134, 135] on div "Are you open to the public?" at bounding box center [309, 125] width 457 height 30
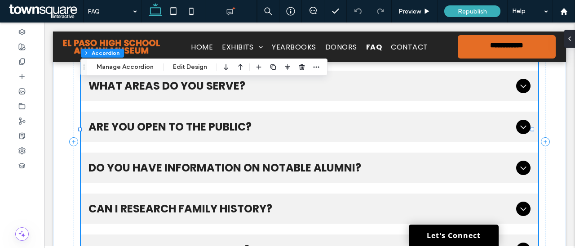
click at [120, 174] on span "Do you have information on notable alumni?" at bounding box center [301, 168] width 425 height 16
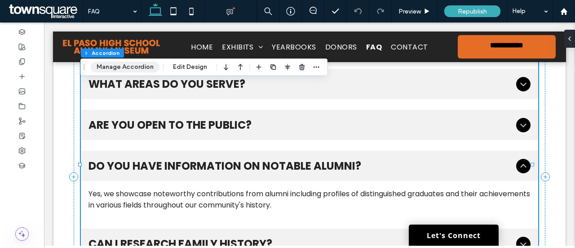
click at [113, 67] on button "Manage Accordion" at bounding box center [125, 67] width 69 height 11
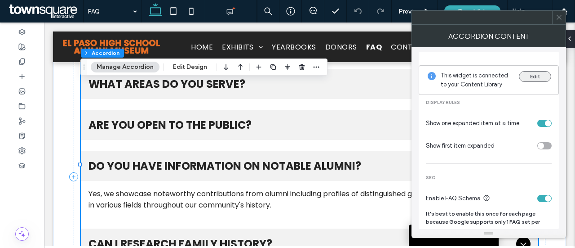
click at [534, 77] on button "Edit" at bounding box center [535, 76] width 32 height 11
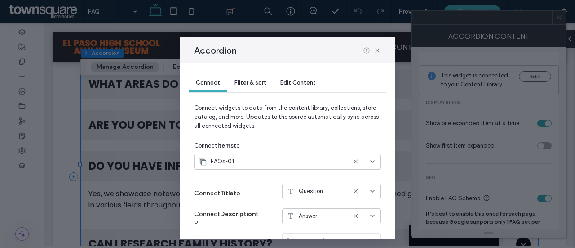
click at [290, 80] on span "Edit Content" at bounding box center [298, 82] width 36 height 7
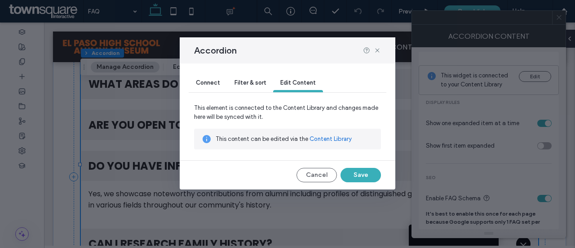
click at [335, 141] on link "Content Library" at bounding box center [331, 138] width 42 height 9
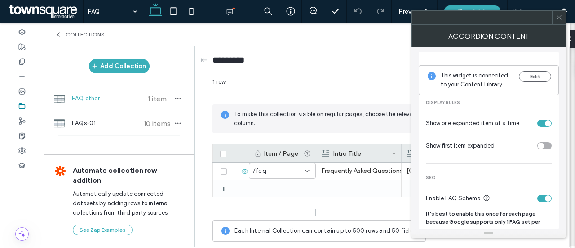
click at [562, 18] on icon at bounding box center [559, 17] width 7 height 7
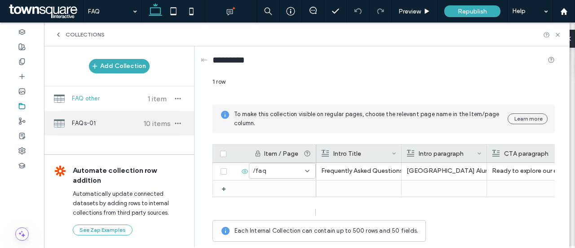
click at [146, 123] on span "10 items" at bounding box center [156, 123] width 31 height 9
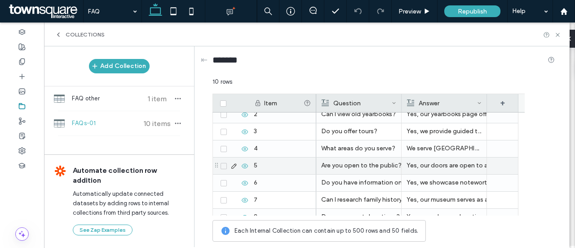
scroll to position [24, 0]
click at [429, 164] on div "Yes, our doors are open to alumni, students, and anyone eager to learn about th…" at bounding box center [444, 165] width 75 height 16
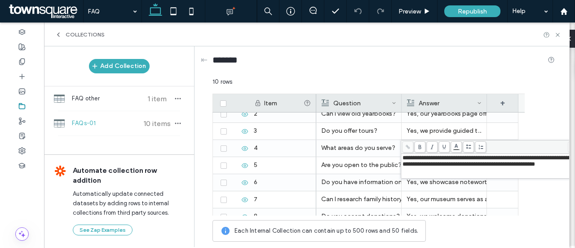
click at [429, 164] on span "**********" at bounding box center [487, 161] width 169 height 12
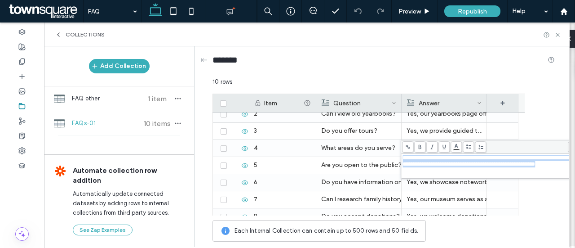
click at [429, 164] on span "**********" at bounding box center [487, 161] width 169 height 12
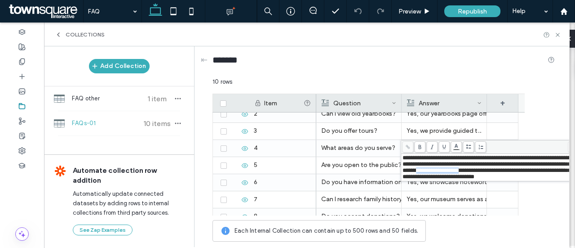
drag, startPoint x: 474, startPoint y: 173, endPoint x: 528, endPoint y: 169, distance: 54.5
click at [528, 169] on span "**********" at bounding box center [487, 167] width 169 height 25
click at [330, 45] on div "Collections" at bounding box center [307, 34] width 526 height 24
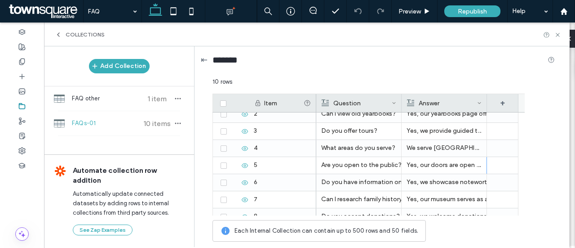
click at [206, 56] on div "⇤" at bounding box center [204, 60] width 7 height 10
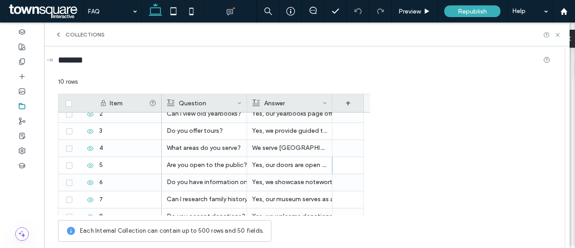
click at [54, 35] on div "Collections" at bounding box center [307, 34] width 526 height 24
click at [62, 40] on div "Collections" at bounding box center [307, 34] width 526 height 24
click at [58, 31] on icon at bounding box center [58, 34] width 7 height 7
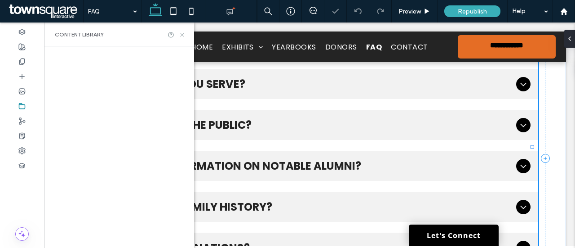
click at [182, 34] on use at bounding box center [182, 35] width 4 height 4
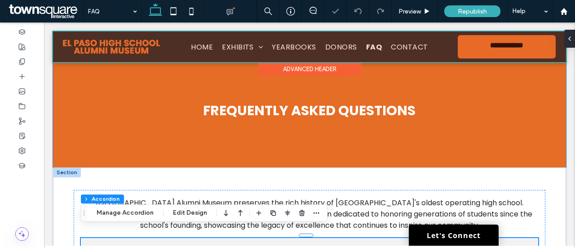
scroll to position [0, 0]
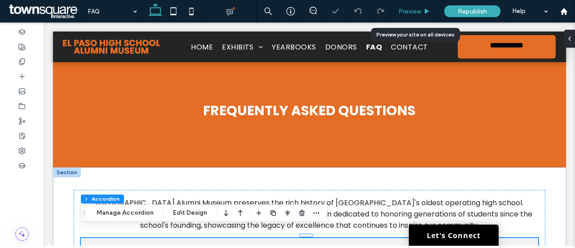
click at [417, 4] on div "Preview" at bounding box center [415, 11] width 46 height 22
click at [418, 9] on span "Preview" at bounding box center [410, 12] width 22 height 8
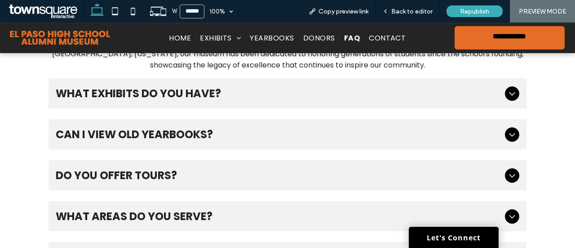
scroll to position [152, 0]
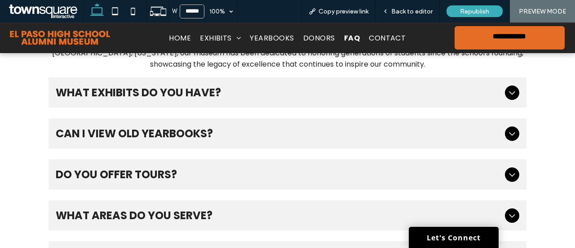
click at [307, 91] on span "What exhibits do you have?" at bounding box center [279, 92] width 446 height 16
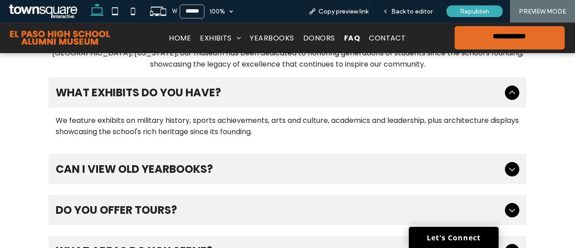
click at [307, 91] on span "What exhibits do you have?" at bounding box center [279, 92] width 446 height 16
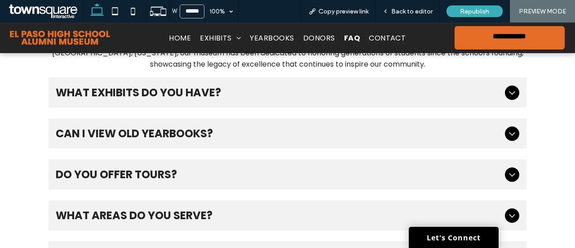
click at [187, 164] on div "Do you offer tours?" at bounding box center [288, 174] width 478 height 30
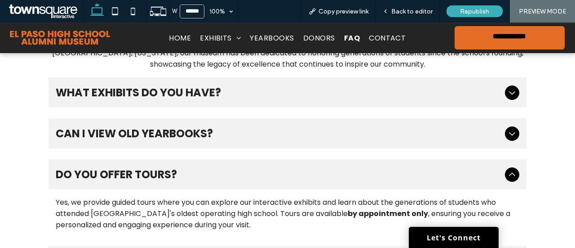
click at [187, 164] on div "Do you offer tours?" at bounding box center [288, 174] width 478 height 30
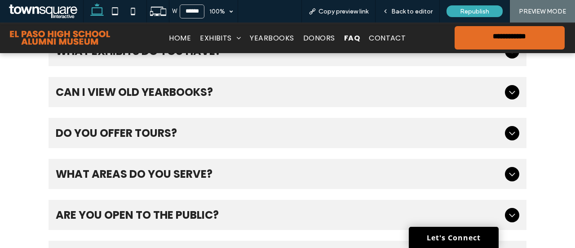
click at [182, 178] on span "What areas do you serve?" at bounding box center [279, 174] width 446 height 16
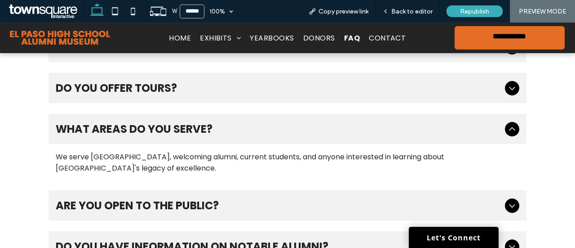
scroll to position [289, 0]
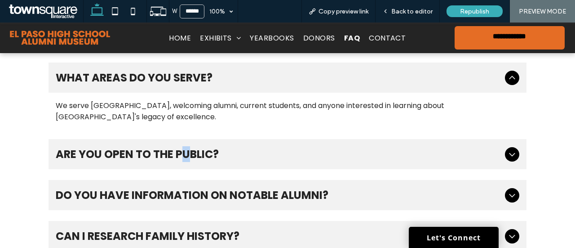
click at [182, 165] on div "Are you open to the public?" at bounding box center [288, 154] width 478 height 30
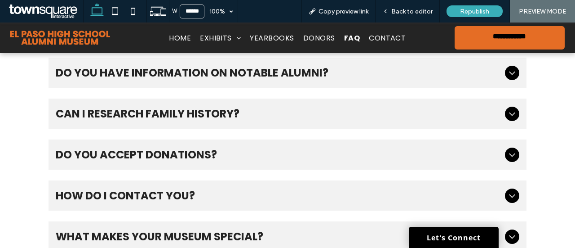
scroll to position [422, 0]
click at [236, 84] on div "Do you have information on notable alumni?" at bounding box center [288, 72] width 478 height 30
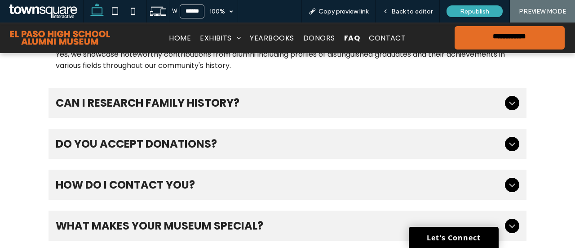
scroll to position [401, 0]
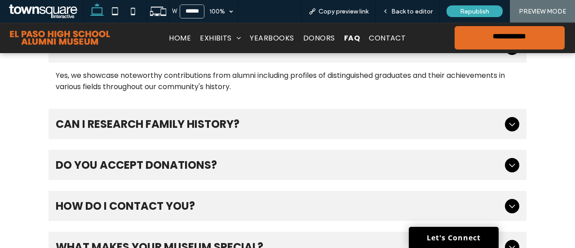
click at [218, 169] on span "Do you accept donations?" at bounding box center [279, 165] width 446 height 16
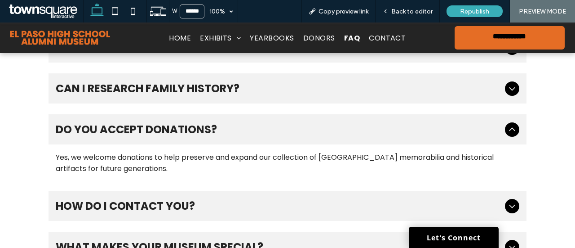
click at [197, 208] on span "How do I contact you?" at bounding box center [279, 206] width 446 height 16
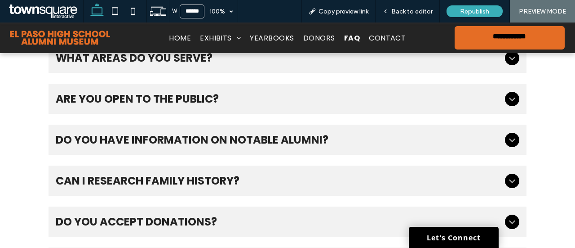
scroll to position [309, 0]
click at [209, 102] on span "Are you open to the public?" at bounding box center [279, 99] width 446 height 16
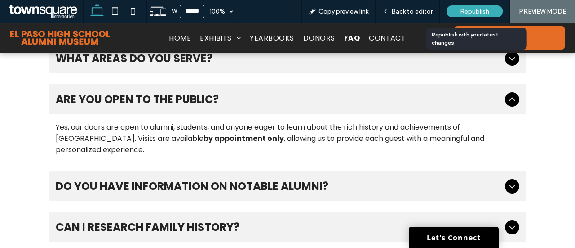
click at [483, 7] on div "Republish" at bounding box center [475, 11] width 56 height 12
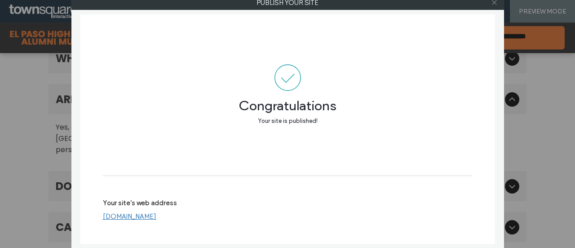
click at [493, 1] on icon at bounding box center [494, 2] width 7 height 7
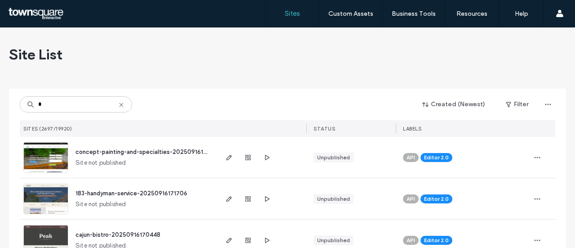
type input "*"
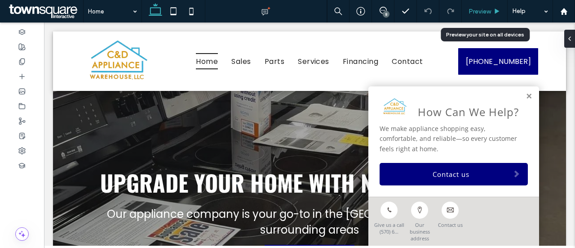
click at [491, 15] on div "Preview" at bounding box center [485, 11] width 46 height 22
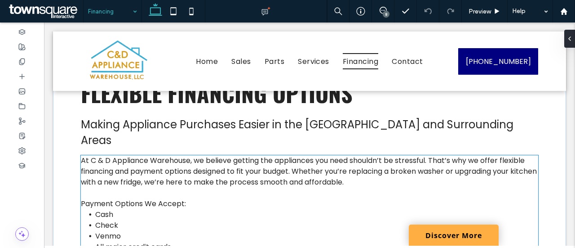
scroll to position [46, 0]
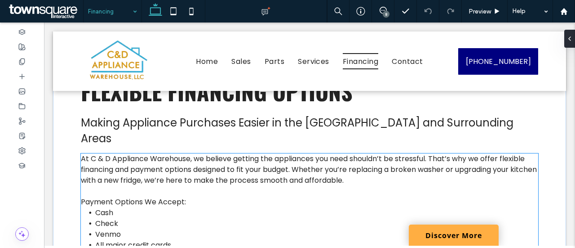
click at [267, 162] on span "At C & D Appliance Warehouse, we believe getting the appliances you need should…" at bounding box center [309, 169] width 456 height 32
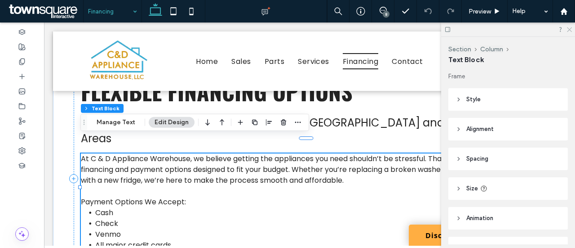
click at [570, 30] on icon at bounding box center [569, 29] width 6 height 6
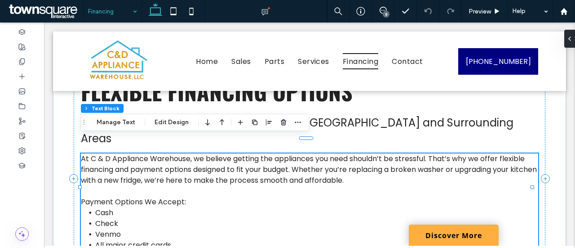
click at [365, 166] on span "At C & D Appliance Warehouse, we believe getting the appliances you need should…" at bounding box center [309, 169] width 456 height 32
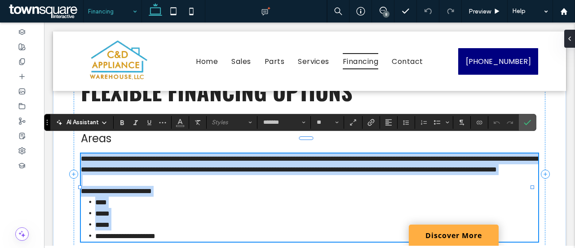
click at [275, 167] on span "**********" at bounding box center [310, 164] width 459 height 18
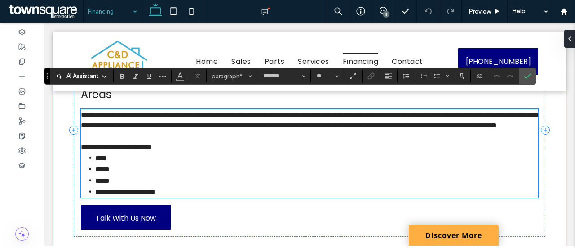
scroll to position [94, 0]
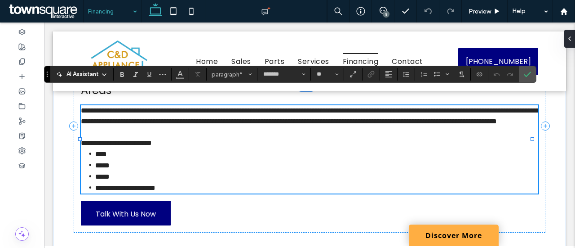
click at [375, 120] on p "**********" at bounding box center [310, 116] width 458 height 22
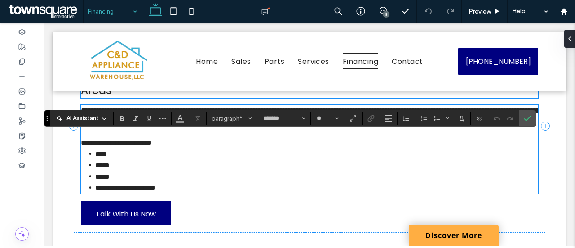
scroll to position [39, 0]
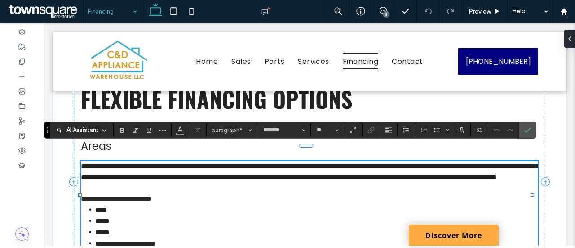
click at [133, 165] on span "**********" at bounding box center [310, 172] width 459 height 18
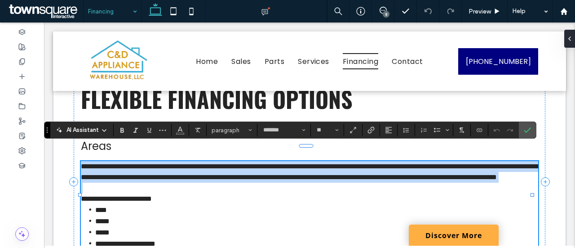
click at [133, 165] on span "**********" at bounding box center [310, 172] width 459 height 18
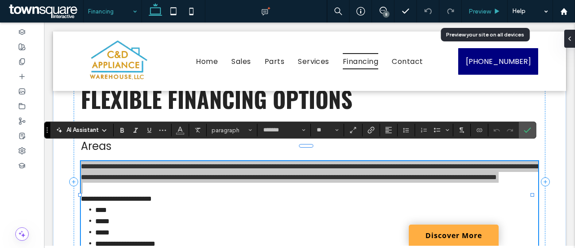
click at [488, 13] on span "Preview" at bounding box center [480, 12] width 22 height 8
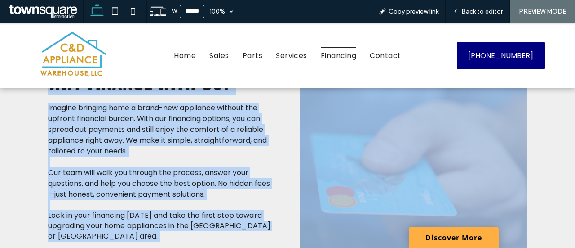
scroll to position [448, 0]
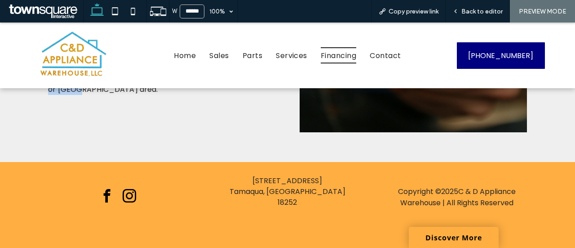
drag, startPoint x: 41, startPoint y: 121, endPoint x: 281, endPoint y: 154, distance: 242.3
copy div "Loremips Dolorsita Consect Adipis Elitseddo Eiusmodte Incidi ut lab Etdolor Mag…"
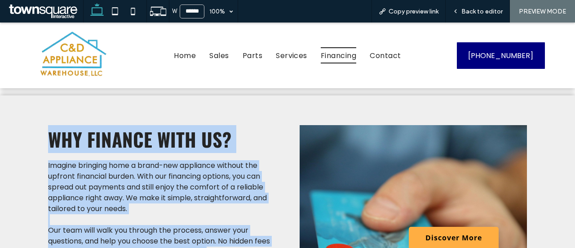
scroll to position [242, 0]
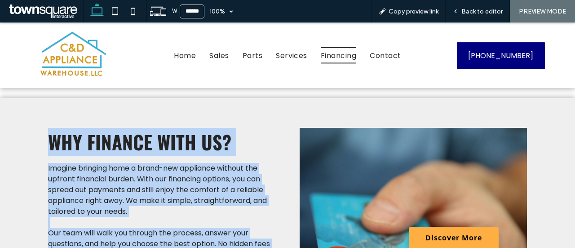
click at [197, 206] on p "Imagine bringing home a brand-new appliance without the upfront financial burde…" at bounding box center [161, 190] width 227 height 54
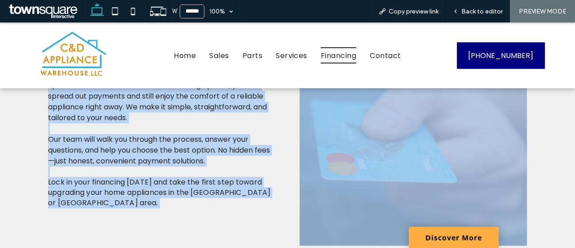
scroll to position [448, 0]
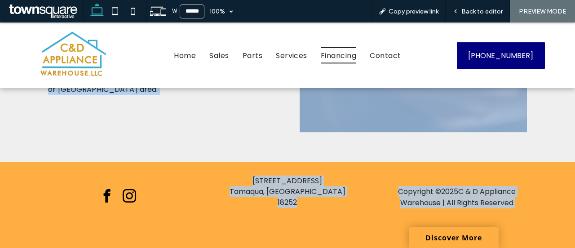
drag, startPoint x: 104, startPoint y: 137, endPoint x: 314, endPoint y: 266, distance: 246.1
click at [177, 159] on div "Why Finance With Us? Imagine bringing home a brand-new appliance without the up…" at bounding box center [287, 26] width 539 height 271
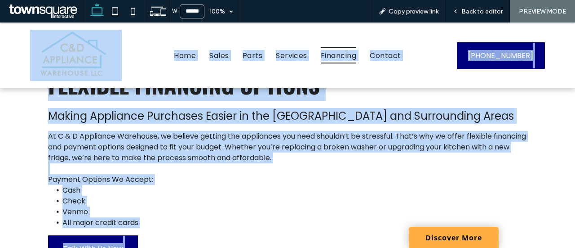
scroll to position [0, 0]
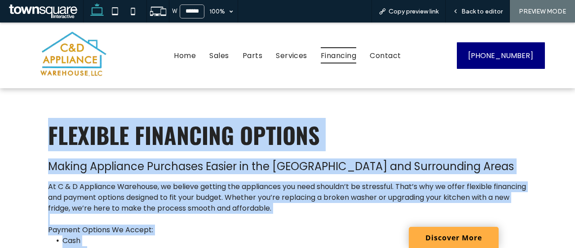
drag, startPoint x: 163, startPoint y: 155, endPoint x: 44, endPoint y: 129, distance: 121.4
copy div "Loremips Dolorsita Consect Adipis Elitseddo Eiusmodte Incidi ut lab Etdolor Mag…"
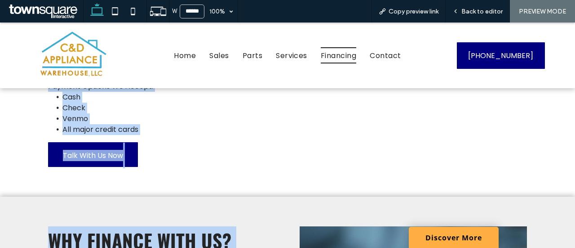
scroll to position [162, 0]
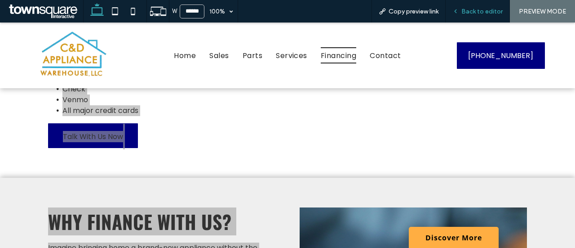
click at [481, 1] on div "Back to editor" at bounding box center [478, 11] width 64 height 22
click at [481, 5] on div "Back to editor" at bounding box center [478, 11] width 64 height 22
click at [480, 11] on span "Back to editor" at bounding box center [482, 12] width 41 height 8
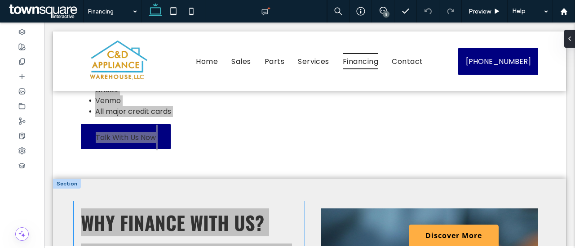
scroll to position [129, 0]
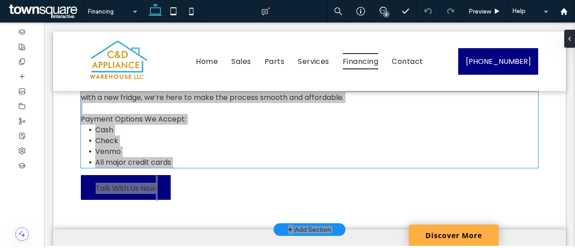
click at [181, 146] on li "Venmo" at bounding box center [317, 151] width 444 height 11
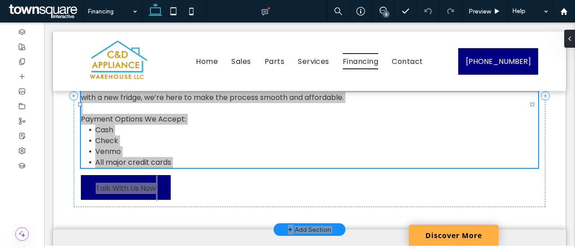
click at [181, 139] on div "At C & D Appliance Warehouse, we believe getting the appliances you need should…" at bounding box center [310, 119] width 458 height 97
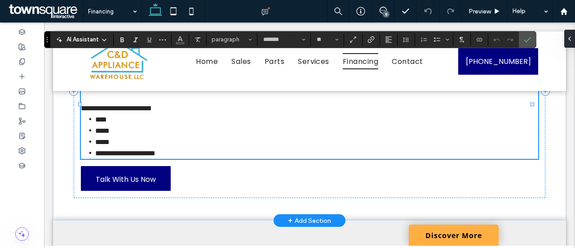
click at [184, 147] on li "**********" at bounding box center [317, 152] width 444 height 11
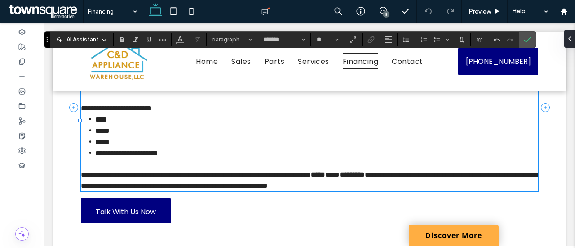
click at [325, 171] on strong "*****" at bounding box center [318, 174] width 14 height 7
click at [374, 39] on label "Link" at bounding box center [370, 39] width 13 height 13
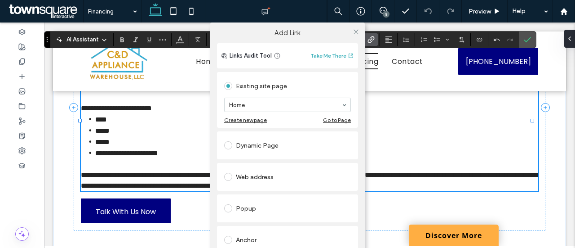
click at [256, 181] on div "Web address" at bounding box center [287, 176] width 127 height 14
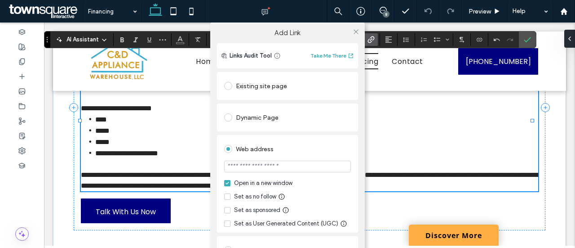
click at [270, 161] on input "url" at bounding box center [287, 166] width 127 height 12
paste input "**********"
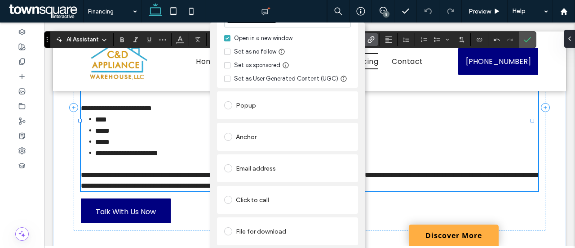
type input "**********"
click at [381, 152] on div "**********" at bounding box center [287, 146] width 575 height 248
click at [449, 160] on div "**********" at bounding box center [287, 146] width 575 height 248
click at [449, 162] on div "**********" at bounding box center [287, 146] width 575 height 248
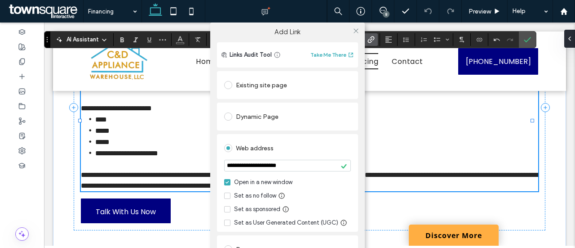
scroll to position [0, 0]
click at [359, 38] on div "**********" at bounding box center [287, 218] width 155 height 392
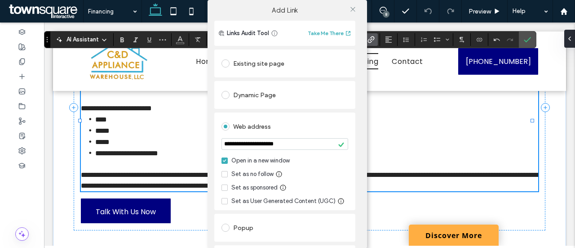
click at [358, 11] on div at bounding box center [352, 8] width 13 height 13
click at [355, 8] on icon at bounding box center [353, 9] width 7 height 7
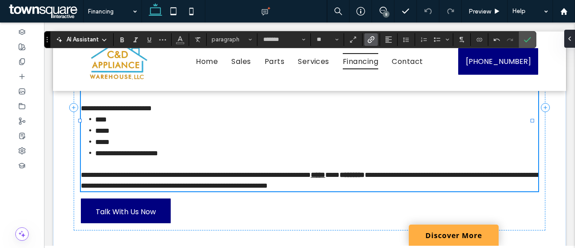
click at [365, 171] on strong "*********" at bounding box center [352, 174] width 25 height 7
click at [369, 36] on icon "Link" at bounding box center [371, 39] width 7 height 7
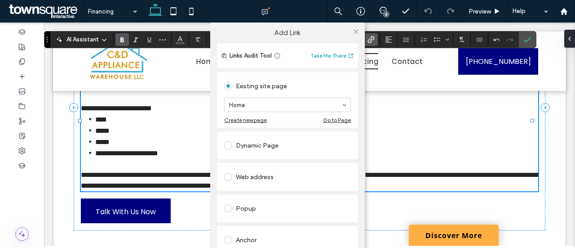
scroll to position [25, 0]
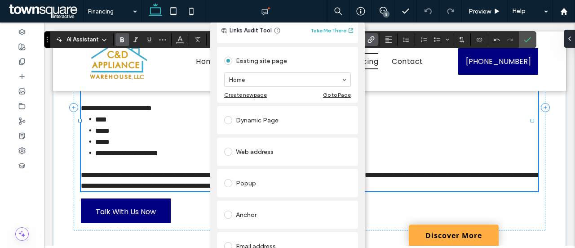
click at [254, 151] on div "Web address" at bounding box center [287, 151] width 127 height 14
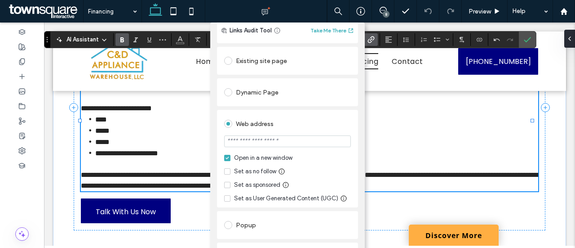
click at [257, 144] on input "url" at bounding box center [287, 141] width 127 height 12
paste input "**********"
type input "**********"
click at [421, 117] on div "**********" at bounding box center [287, 146] width 575 height 248
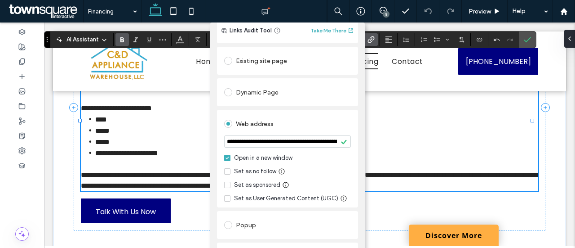
scroll to position [0, 0]
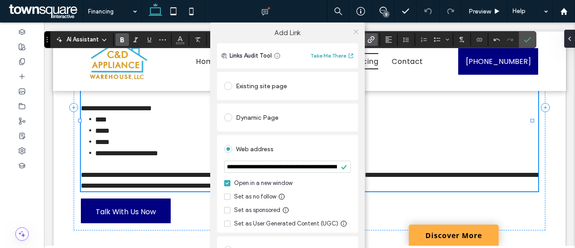
click at [356, 33] on icon at bounding box center [356, 31] width 7 height 7
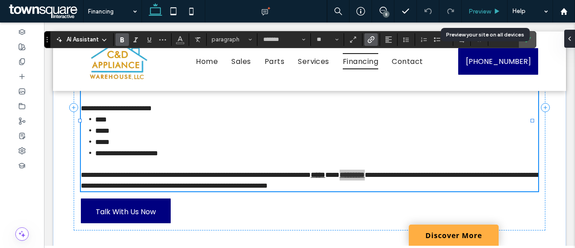
click at [481, 8] on span "Preview" at bounding box center [480, 12] width 22 height 8
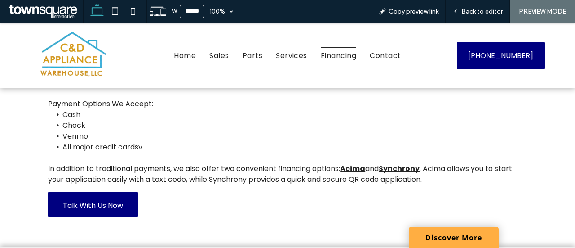
scroll to position [126, 0]
click at [361, 169] on strong "Acima" at bounding box center [352, 168] width 25 height 10
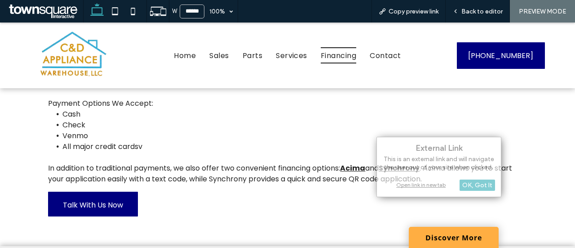
click at [361, 169] on strong "Acima" at bounding box center [352, 168] width 25 height 10
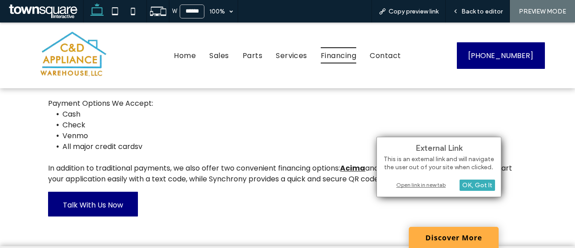
click at [360, 196] on div "Flexible Financing Options Making Appliance Purchases Easier in the [GEOGRAPHIC…" at bounding box center [287, 103] width 493 height 239
click at [486, 184] on div "OK, Got It" at bounding box center [478, 184] width 36 height 11
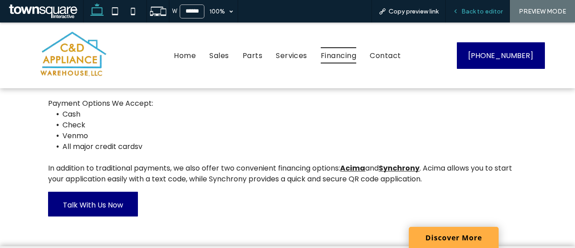
click at [491, 9] on span "Back to editor" at bounding box center [482, 12] width 41 height 8
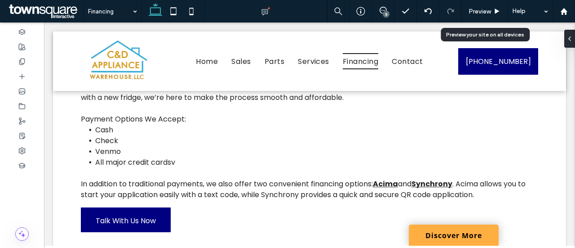
click at [491, 9] on span "Preview" at bounding box center [480, 12] width 22 height 8
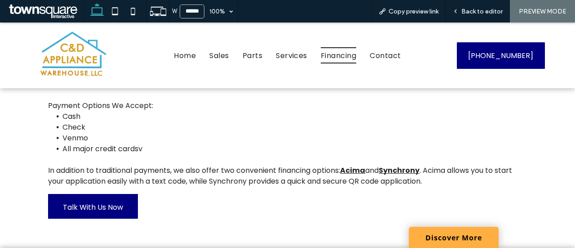
scroll to position [126, 0]
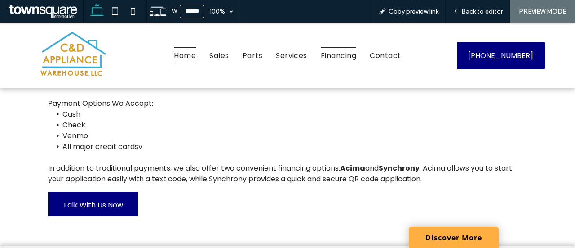
click at [193, 54] on link "Home" at bounding box center [185, 55] width 36 height 16
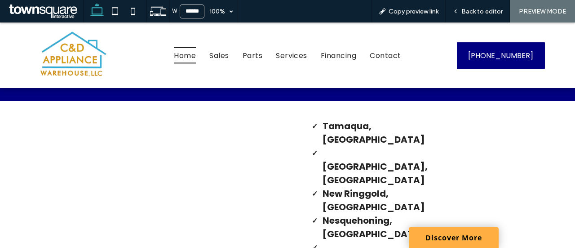
scroll to position [2096, 0]
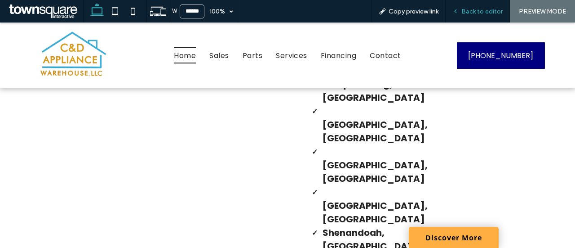
click at [472, 19] on div "Back to editor" at bounding box center [478, 11] width 64 height 22
click at [480, 9] on span "Back to editor" at bounding box center [482, 12] width 41 height 8
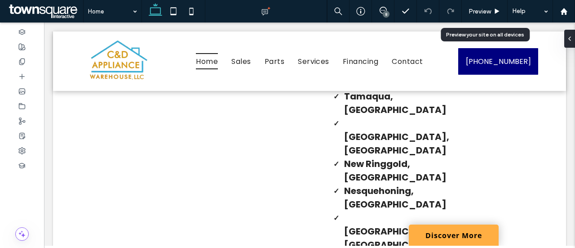
scroll to position [2152, 0]
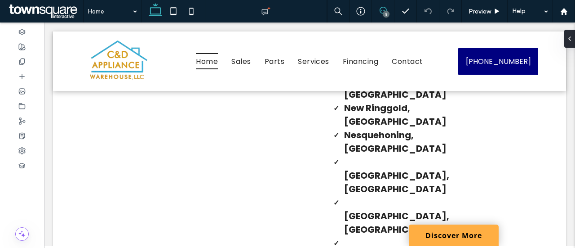
click at [388, 10] on span at bounding box center [383, 10] width 22 height 7
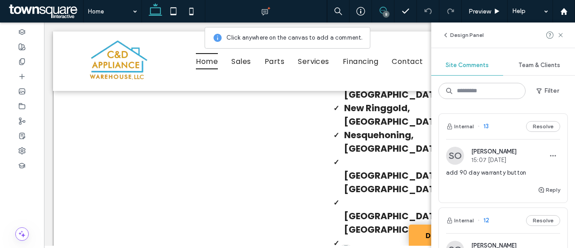
click at [240, 171] on div "[GEOGRAPHIC_DATA], [GEOGRAPHIC_DATA] [GEOGRAPHIC_DATA], [GEOGRAPHIC_DATA] [GEOG…" at bounding box center [309, 221] width 513 height 412
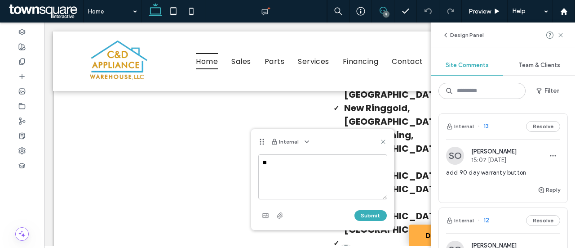
type textarea "*"
click at [349, 173] on textarea "**********" at bounding box center [322, 176] width 129 height 45
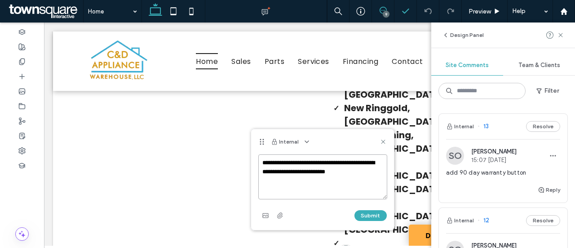
type textarea "**********"
click at [332, 189] on textarea "**********" at bounding box center [322, 176] width 129 height 45
click at [315, 172] on textarea "**********" at bounding box center [322, 176] width 129 height 45
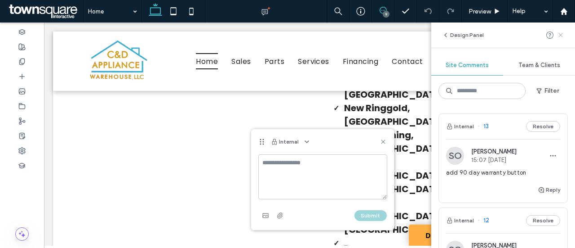
click at [564, 36] on icon at bounding box center [560, 34] width 7 height 7
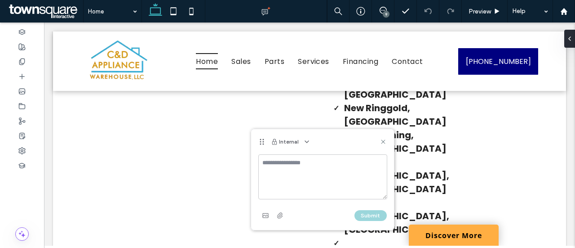
click at [382, 145] on div "Internal" at bounding box center [322, 141] width 143 height 25
click at [382, 141] on icon at bounding box center [383, 141] width 7 height 7
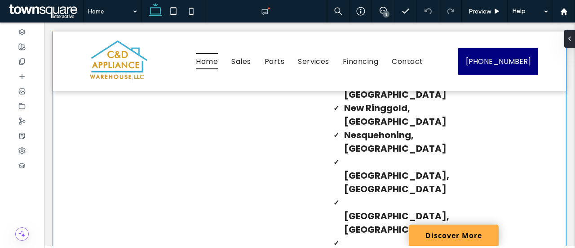
click at [296, 162] on div "[GEOGRAPHIC_DATA], [GEOGRAPHIC_DATA] [GEOGRAPHIC_DATA], [GEOGRAPHIC_DATA] [GEOG…" at bounding box center [309, 221] width 513 height 412
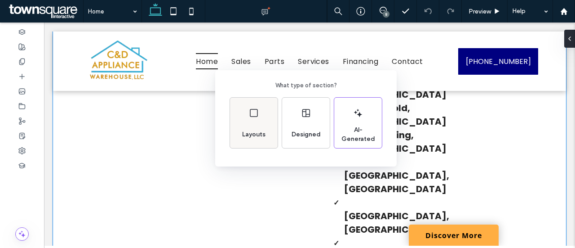
click at [253, 119] on div "Layouts" at bounding box center [254, 123] width 48 height 50
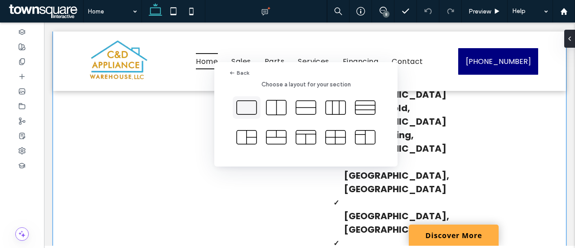
click at [249, 112] on icon at bounding box center [246, 107] width 22 height 22
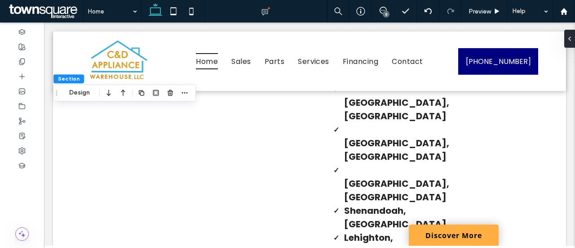
scroll to position [2224, 0]
click at [75, 88] on button "Design" at bounding box center [79, 92] width 32 height 11
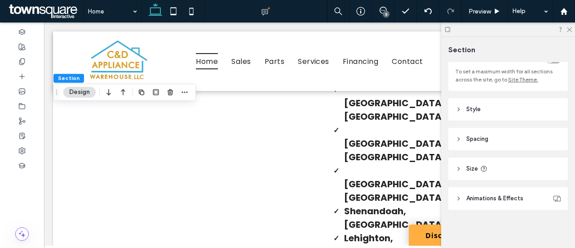
scroll to position [64, 0]
click at [484, 113] on header "Style" at bounding box center [508, 108] width 120 height 22
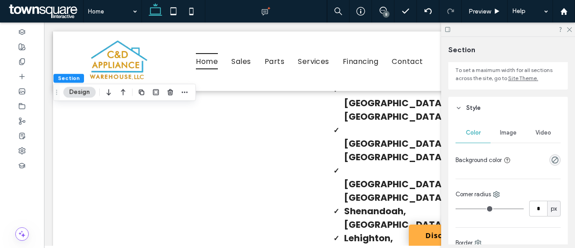
click at [509, 134] on span "Image" at bounding box center [508, 132] width 17 height 7
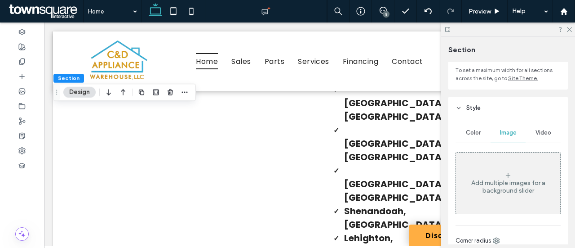
click at [519, 168] on div "Add multiple images for a background slider" at bounding box center [508, 182] width 104 height 59
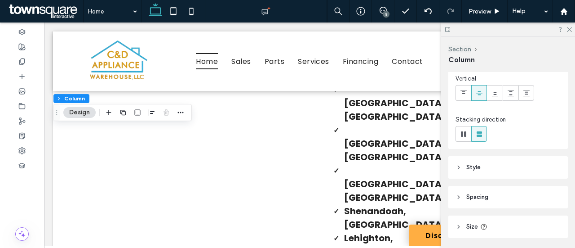
scroll to position [125, 0]
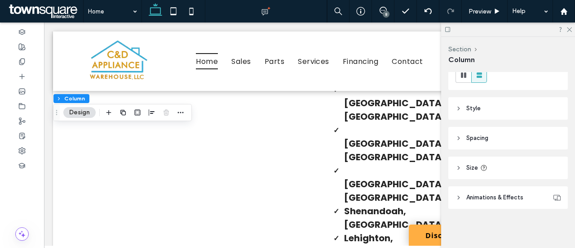
click at [501, 192] on header "Animations & Effects" at bounding box center [508, 197] width 120 height 22
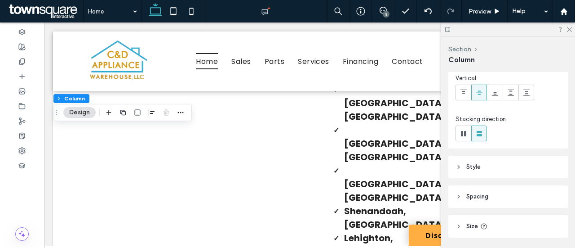
scroll to position [62, 0]
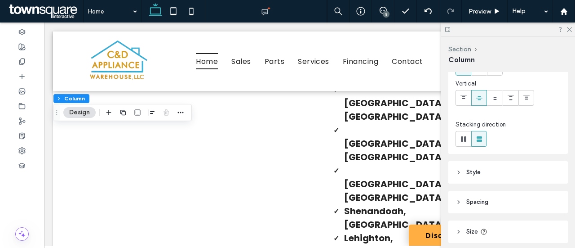
click at [483, 171] on header "Style" at bounding box center [508, 172] width 120 height 22
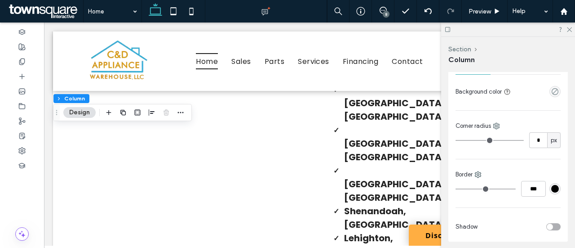
scroll to position [200, 0]
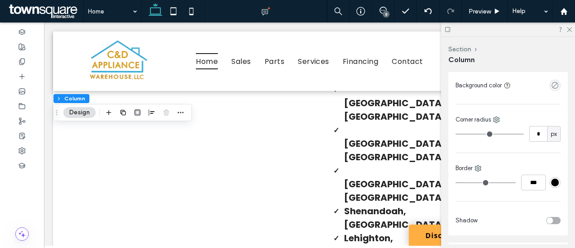
click at [555, 83] on div "empty color" at bounding box center [555, 85] width 11 height 11
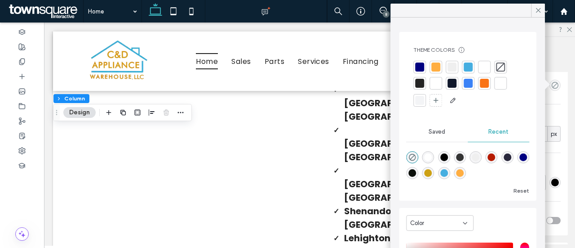
click at [419, 65] on div at bounding box center [419, 66] width 9 height 9
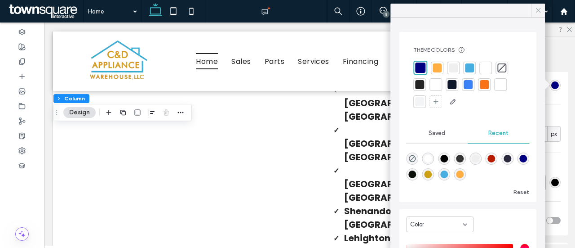
click at [538, 9] on icon at bounding box center [538, 10] width 8 height 8
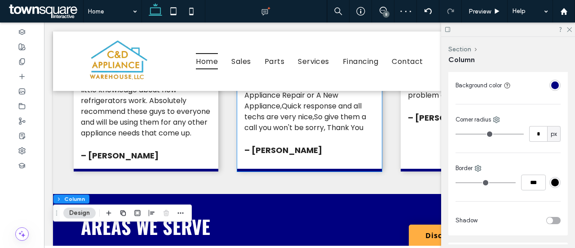
scroll to position [1878, 0]
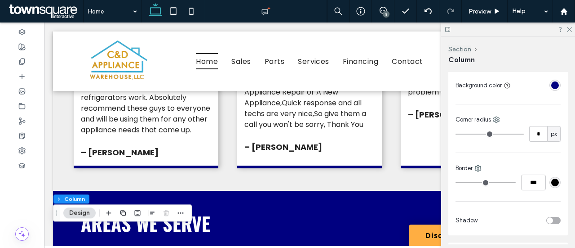
click at [573, 27] on div at bounding box center [508, 29] width 134 height 14
click at [571, 30] on icon at bounding box center [569, 29] width 6 height 6
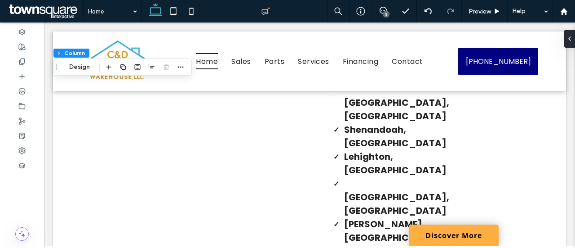
scroll to position [2318, 0]
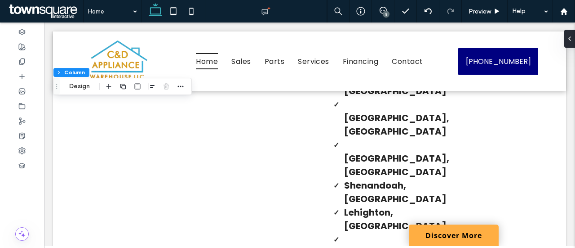
scroll to position [2250, 0]
click at [90, 89] on button "Design" at bounding box center [79, 86] width 32 height 11
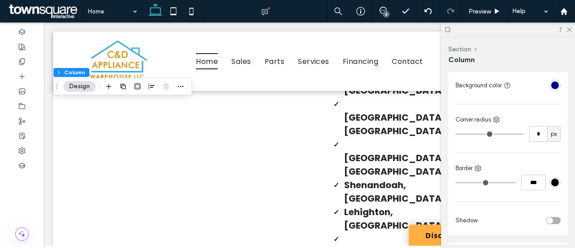
click at [550, 83] on div "rgba(0, 0, 128, 1)" at bounding box center [555, 85] width 11 height 11
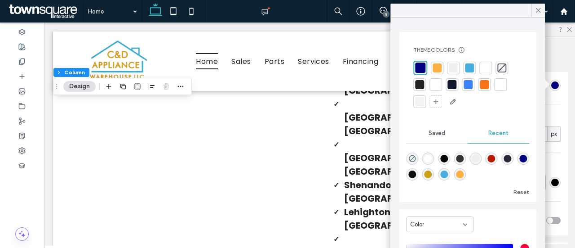
click at [440, 67] on div at bounding box center [437, 67] width 9 height 9
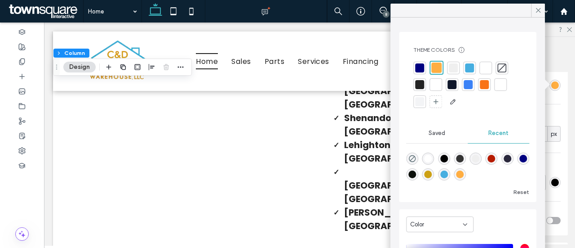
scroll to position [2324, 0]
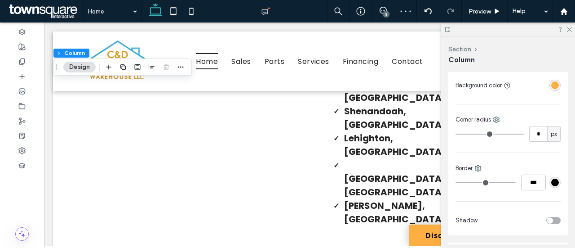
click at [571, 31] on icon at bounding box center [569, 29] width 6 height 6
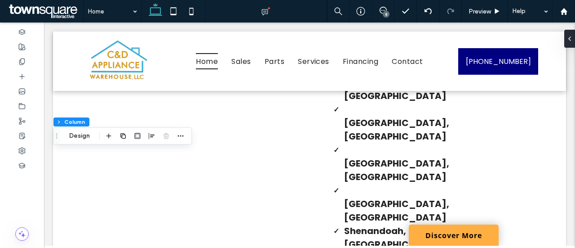
scroll to position [2200, 0]
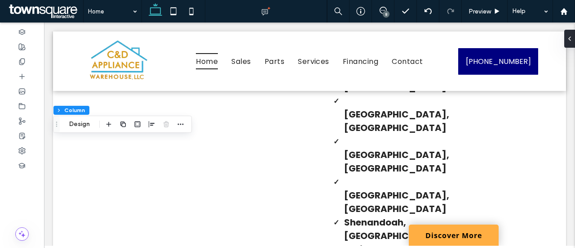
scroll to position [2212, 0]
drag, startPoint x: 171, startPoint y: 134, endPoint x: 166, endPoint y: 200, distance: 65.8
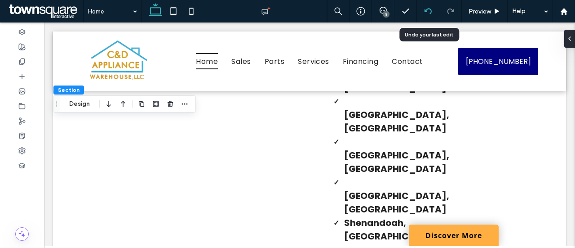
click at [429, 7] on div at bounding box center [428, 11] width 22 height 22
click at [430, 10] on icon at bounding box center [428, 11] width 7 height 7
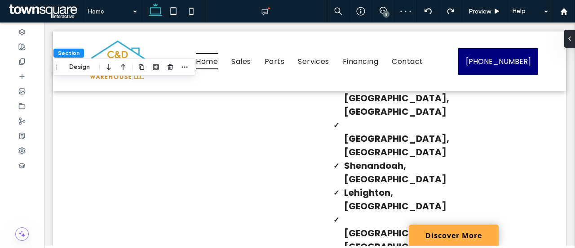
scroll to position [2318, 0]
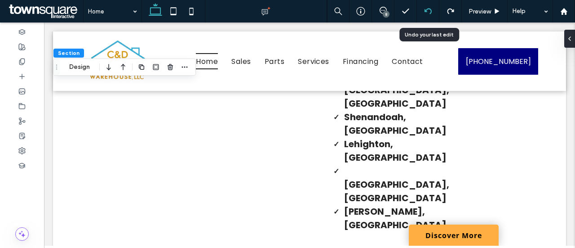
click at [424, 13] on div at bounding box center [428, 11] width 22 height 7
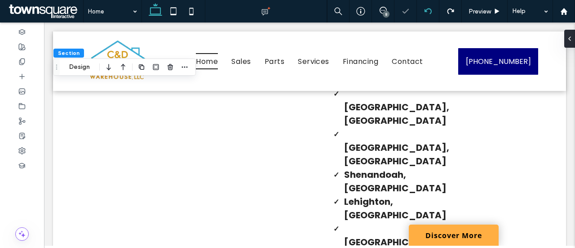
scroll to position [2269, 0]
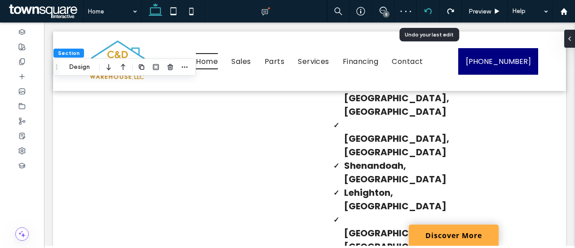
click at [427, 13] on icon at bounding box center [428, 11] width 7 height 7
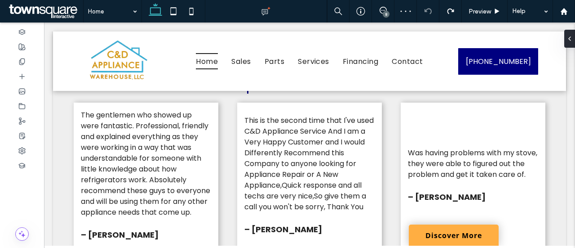
scroll to position [2174, 0]
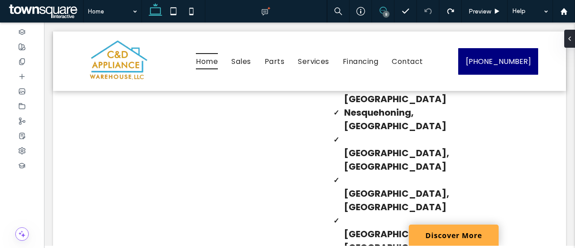
click at [383, 10] on icon at bounding box center [383, 10] width 7 height 7
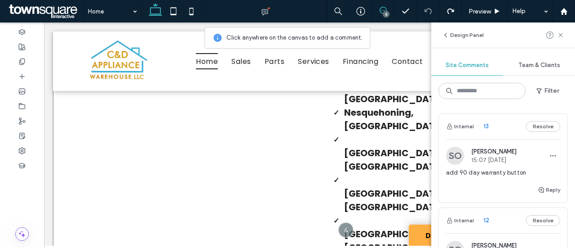
click at [211, 149] on div "[GEOGRAPHIC_DATA], [GEOGRAPHIC_DATA] [GEOGRAPHIC_DATA], [GEOGRAPHIC_DATA] [GEOG…" at bounding box center [309, 199] width 513 height 412
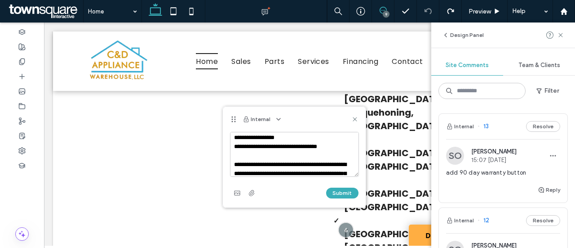
scroll to position [0, 0]
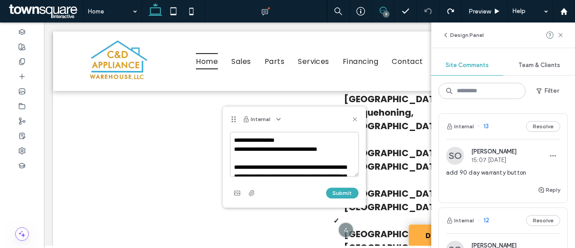
click at [288, 141] on textarea "**********" at bounding box center [294, 154] width 129 height 45
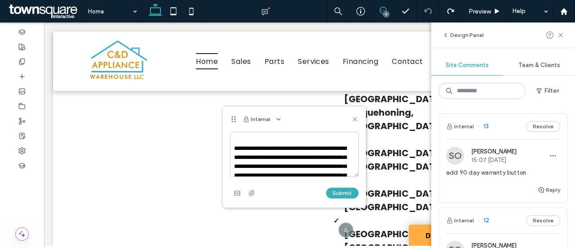
scroll to position [28, 0]
type textarea "**********"
click at [334, 191] on button "Submit" at bounding box center [342, 192] width 32 height 11
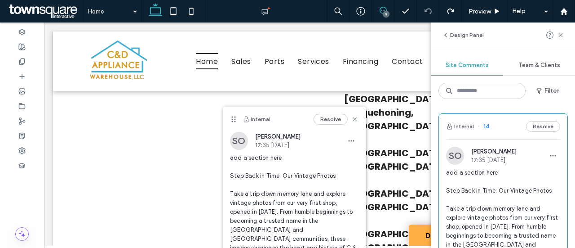
scroll to position [0, 0]
click at [386, 8] on icon at bounding box center [383, 10] width 7 height 7
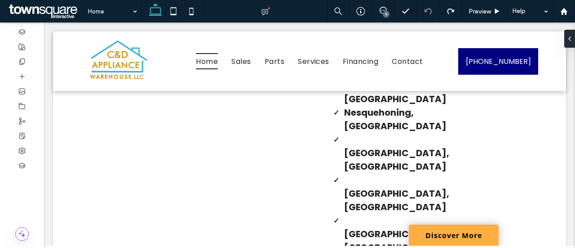
click at [384, 15] on div "9" at bounding box center [386, 14] width 7 height 7
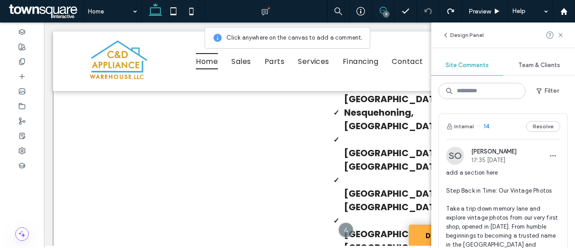
click at [230, 146] on div "[GEOGRAPHIC_DATA], [GEOGRAPHIC_DATA] [GEOGRAPHIC_DATA], [GEOGRAPHIC_DATA] [GEOG…" at bounding box center [309, 199] width 513 height 412
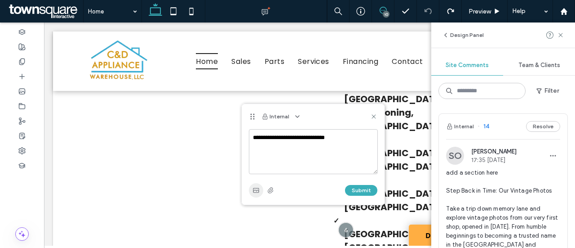
type textarea "**********"
click at [254, 190] on use "button" at bounding box center [256, 189] width 6 height 4
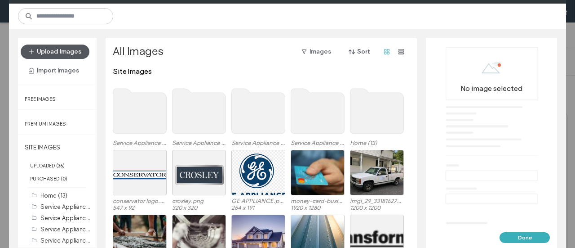
click at [54, 56] on button "Upload Images" at bounding box center [55, 51] width 69 height 14
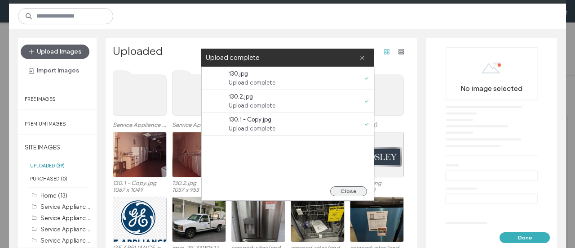
click at [352, 191] on button "Close" at bounding box center [348, 191] width 37 height 10
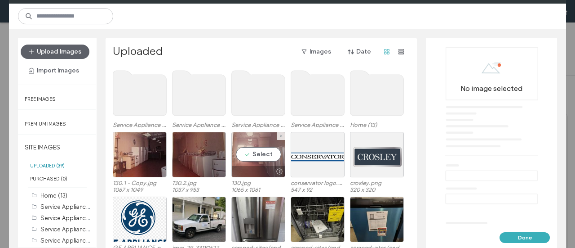
click at [262, 142] on div "Select" at bounding box center [258, 154] width 54 height 45
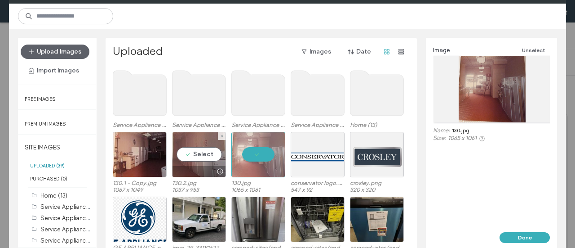
click at [203, 167] on div at bounding box center [199, 171] width 53 height 11
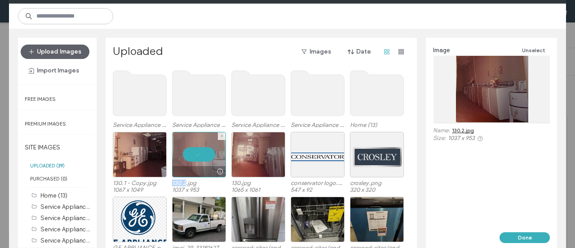
click at [203, 167] on div at bounding box center [199, 171] width 53 height 11
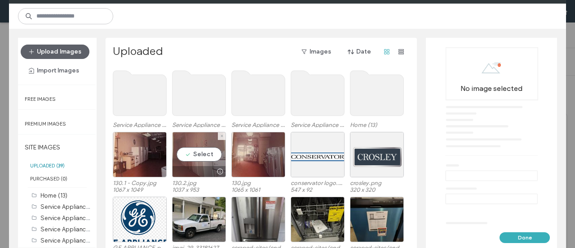
click at [195, 140] on div "Select" at bounding box center [199, 154] width 54 height 45
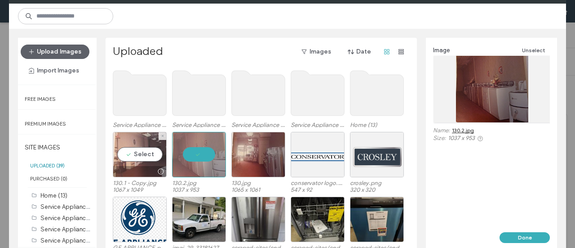
click at [150, 141] on div "Select" at bounding box center [140, 154] width 54 height 45
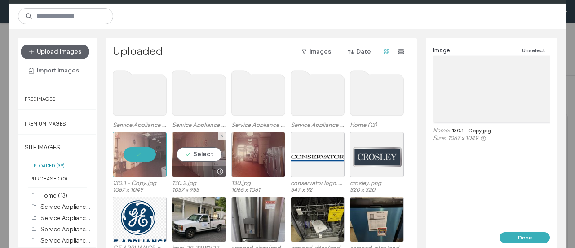
click at [201, 158] on div "Select" at bounding box center [199, 154] width 54 height 45
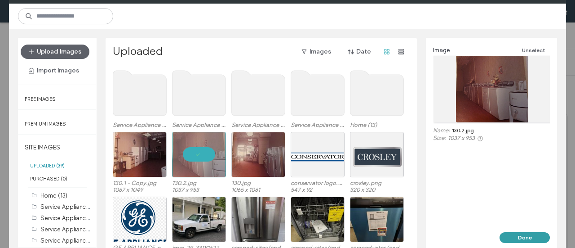
click at [529, 238] on button "Done" at bounding box center [525, 237] width 50 height 11
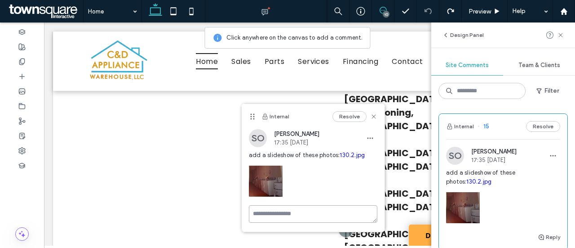
click at [320, 212] on textarea at bounding box center [313, 214] width 129 height 18
click at [320, 212] on textarea at bounding box center [313, 227] width 129 height 45
click at [383, 10] on icon at bounding box center [383, 10] width 7 height 7
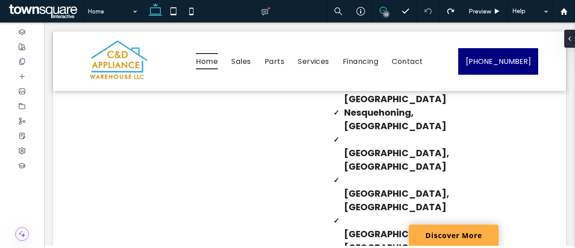
click at [374, 11] on span at bounding box center [383, 10] width 22 height 7
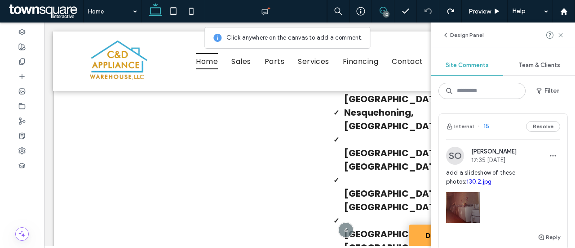
click at [245, 155] on div "[GEOGRAPHIC_DATA], [GEOGRAPHIC_DATA] [GEOGRAPHIC_DATA], [GEOGRAPHIC_DATA] [GEOG…" at bounding box center [309, 199] width 513 height 412
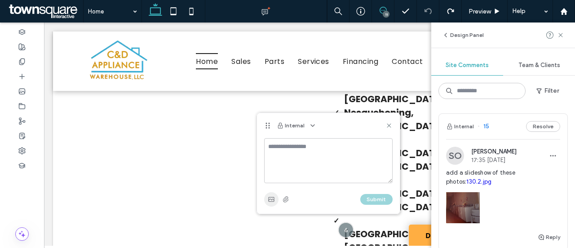
click at [271, 197] on icon "button" at bounding box center [271, 198] width 7 height 7
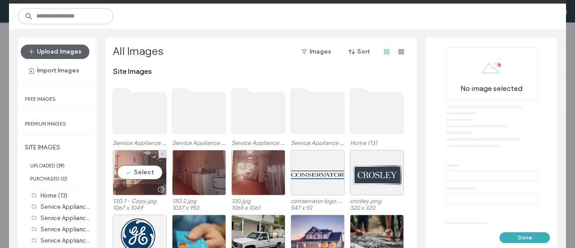
click at [145, 178] on div "Select" at bounding box center [140, 172] width 54 height 45
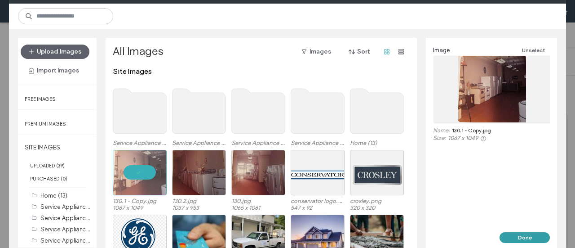
click at [525, 240] on button "Done" at bounding box center [525, 237] width 50 height 11
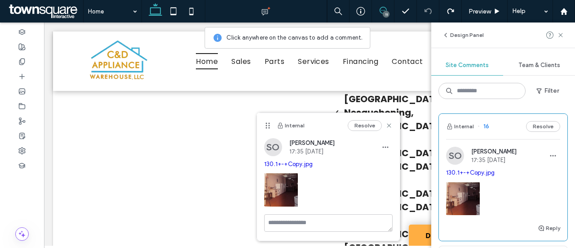
click at [385, 8] on icon at bounding box center [383, 10] width 7 height 7
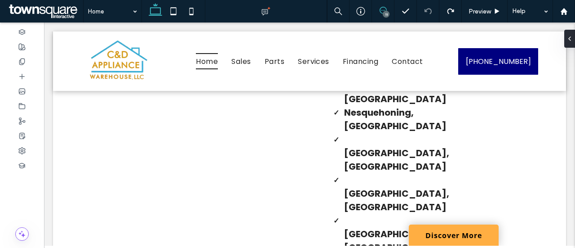
click at [385, 8] on icon at bounding box center [383, 10] width 7 height 7
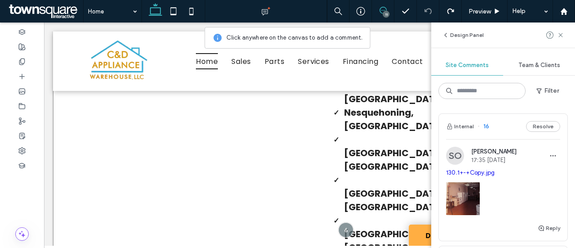
click at [256, 145] on div "[GEOGRAPHIC_DATA], [GEOGRAPHIC_DATA] [GEOGRAPHIC_DATA], [GEOGRAPHIC_DATA] [GEOG…" at bounding box center [309, 199] width 513 height 412
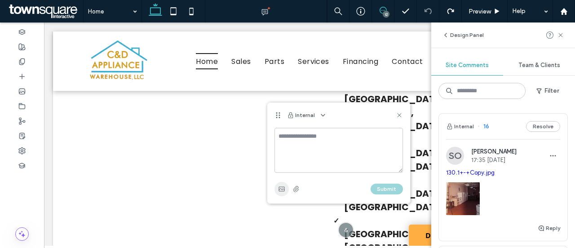
click at [279, 187] on icon "button" at bounding box center [281, 188] width 7 height 7
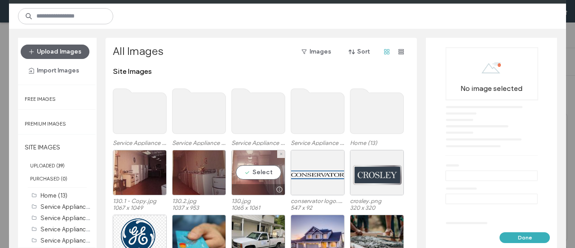
click at [254, 170] on div "Select" at bounding box center [258, 172] width 54 height 45
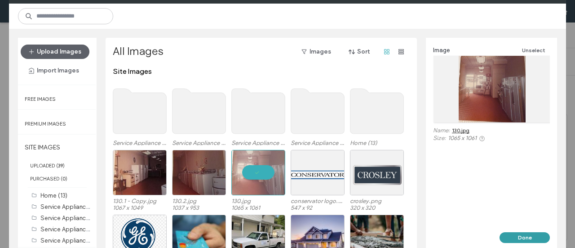
click at [508, 235] on button "Done" at bounding box center [525, 237] width 50 height 11
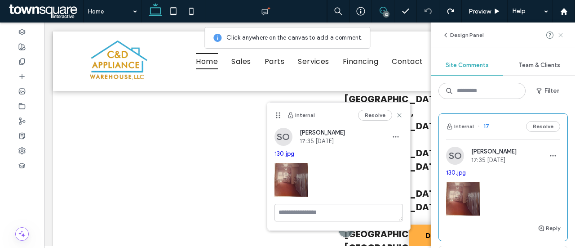
click at [559, 35] on icon at bounding box center [560, 34] width 7 height 7
